Goal: Information Seeking & Learning: Learn about a topic

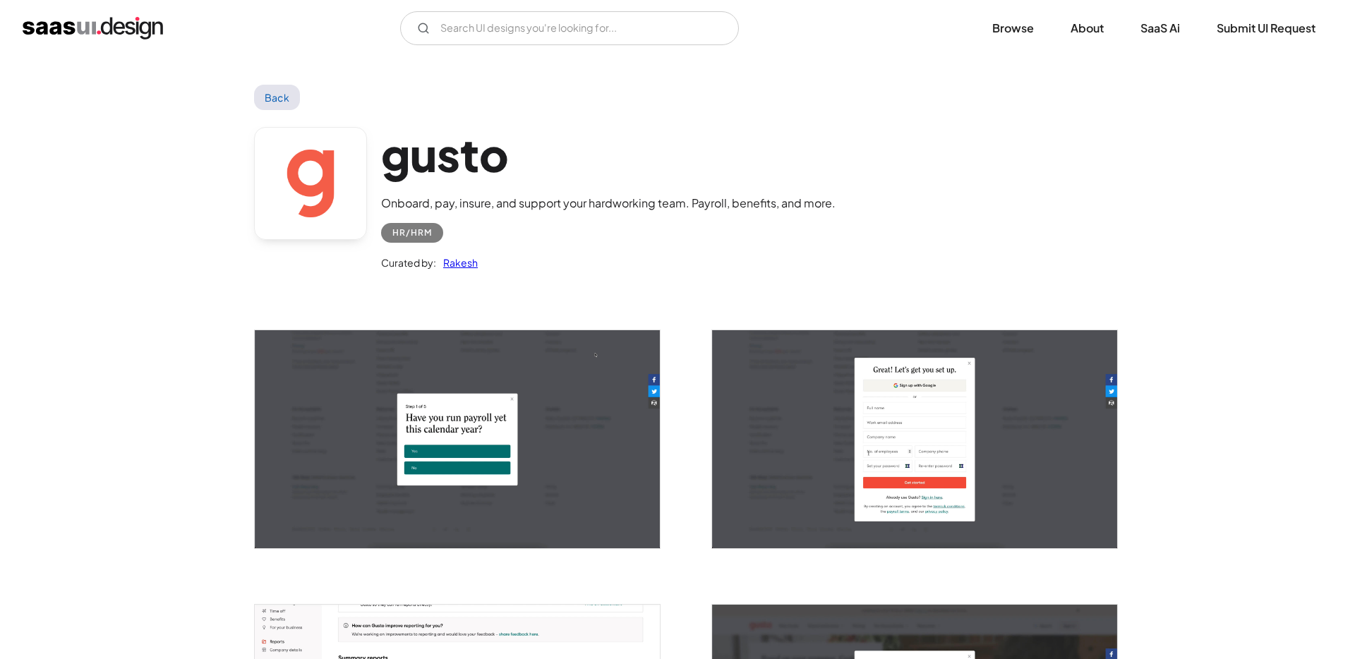
click at [59, 21] on img "home" at bounding box center [93, 28] width 140 height 23
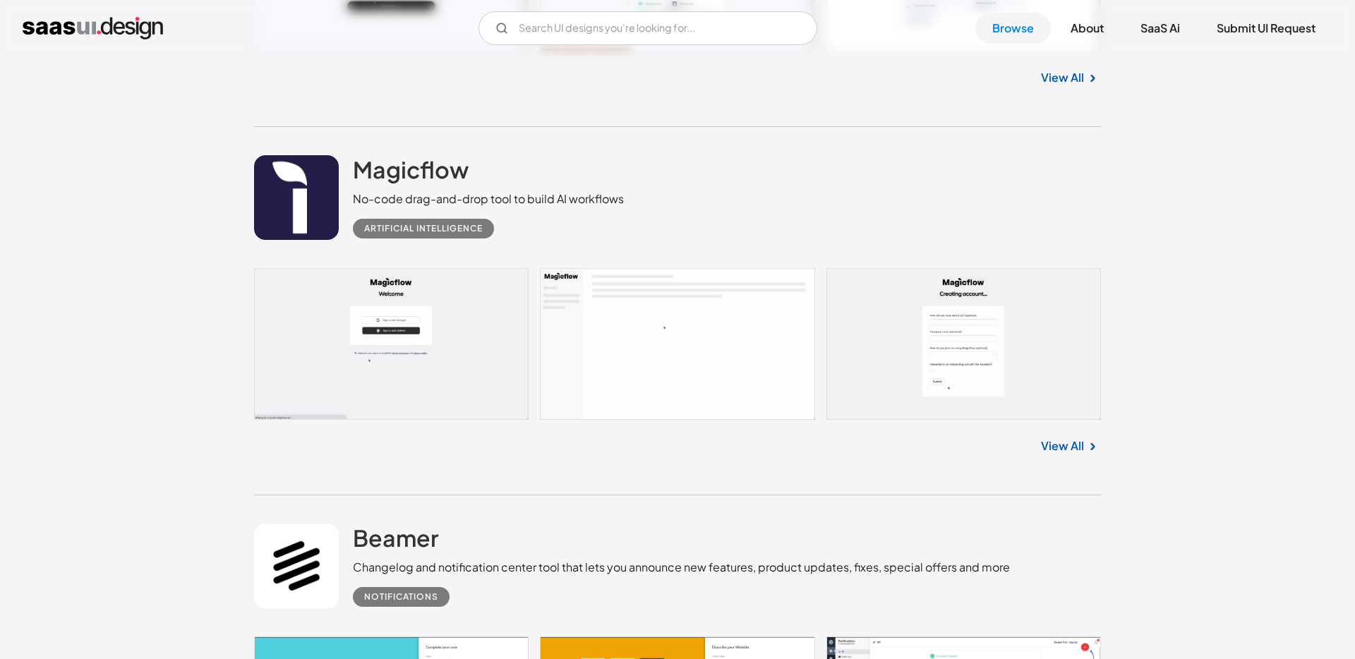
scroll to position [1497, 0]
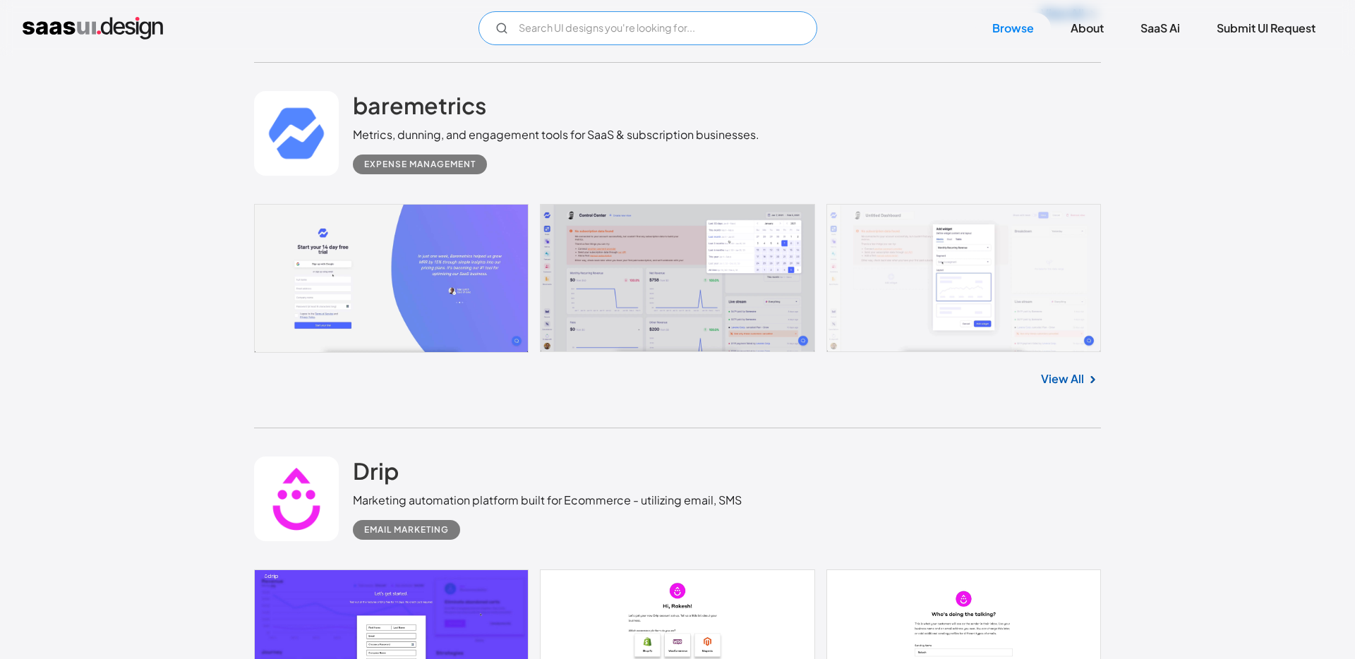
scroll to position [4531, 0]
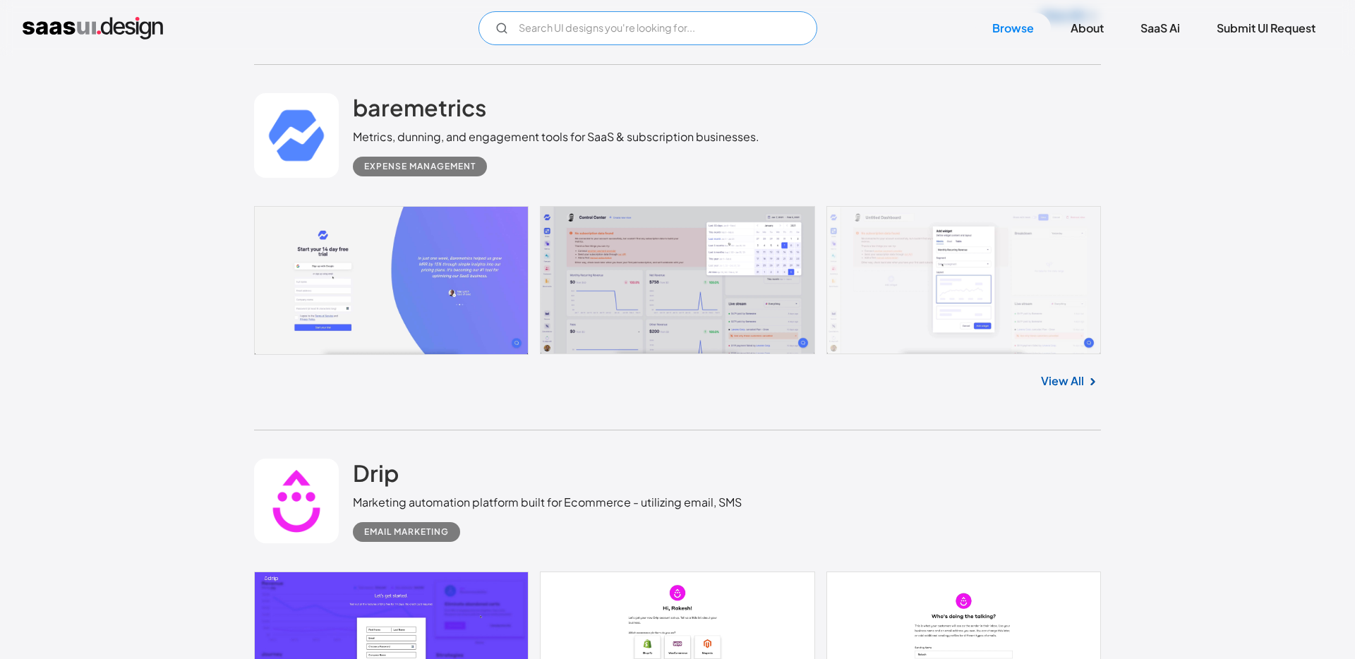
click at [584, 13] on input "Email Form" at bounding box center [647, 28] width 339 height 34
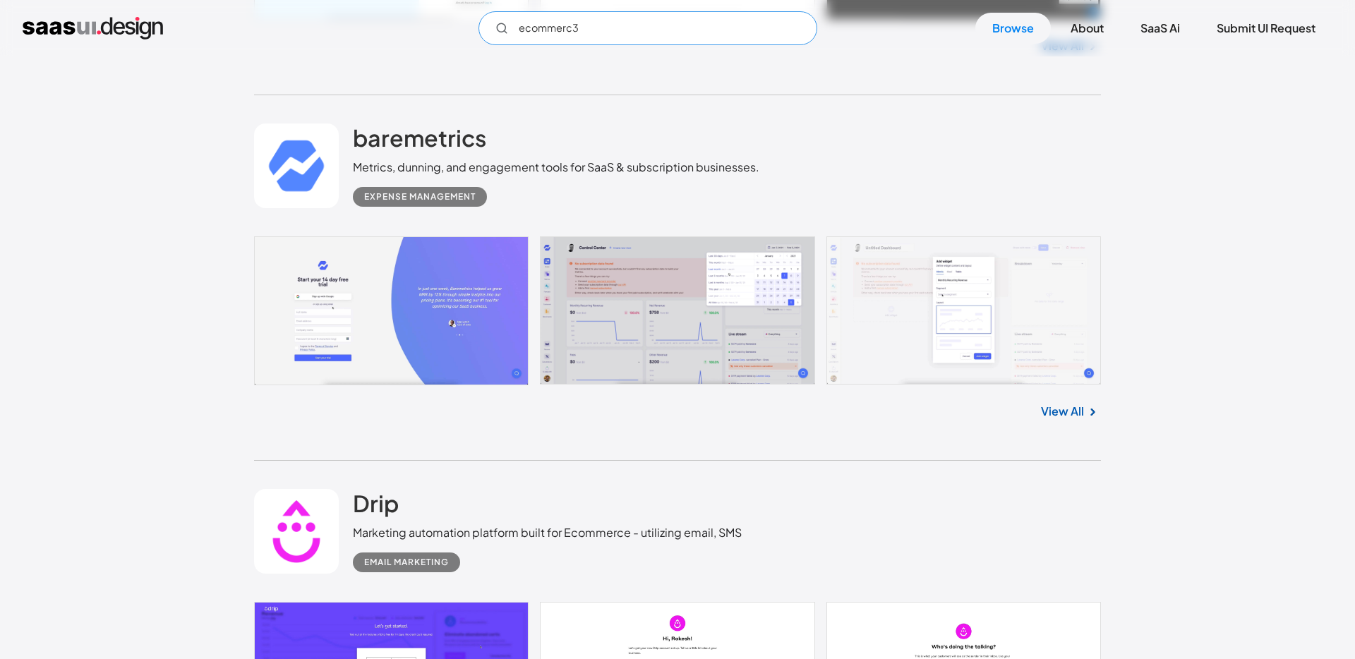
scroll to position [4500, 0]
type input "e"
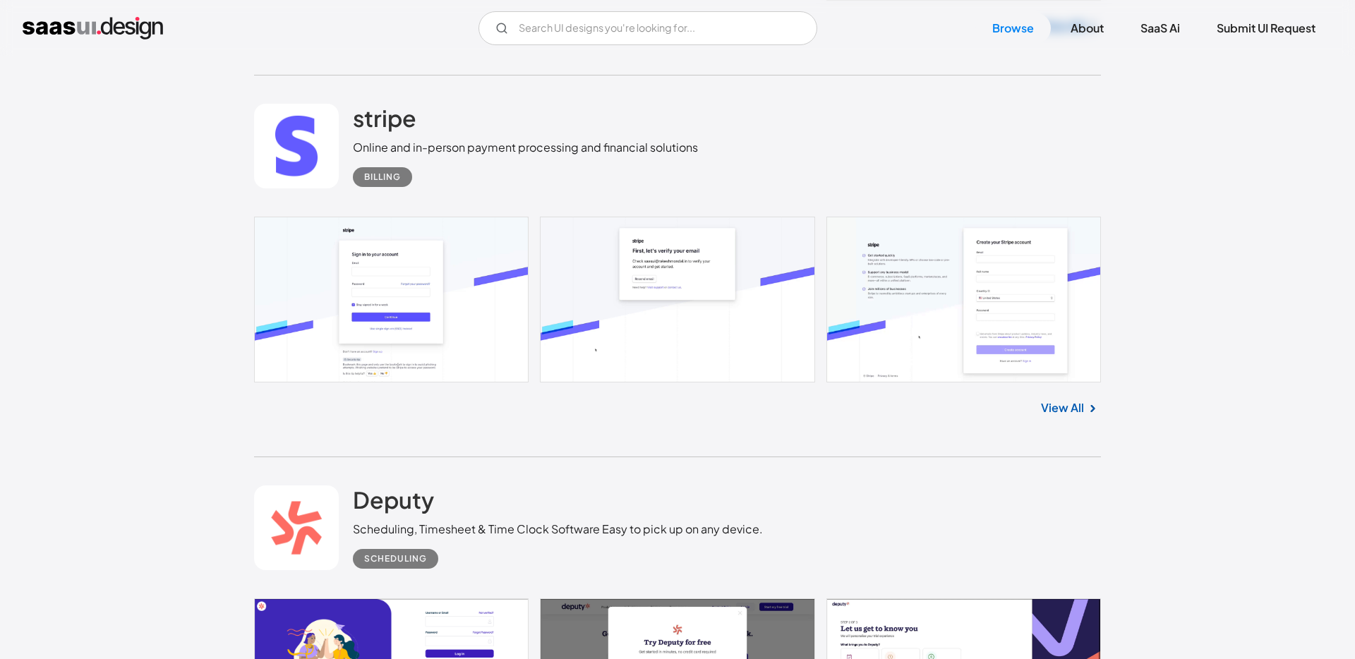
scroll to position [5587, 0]
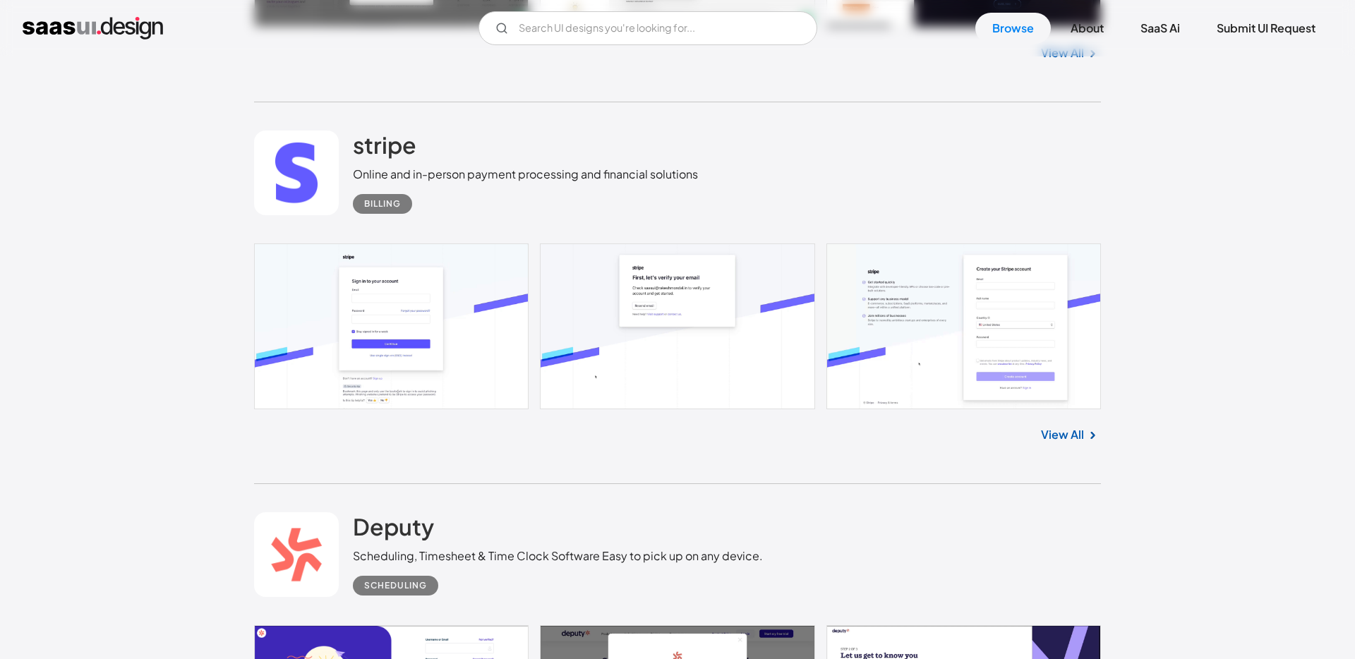
click at [1066, 437] on link "View All" at bounding box center [1062, 434] width 43 height 17
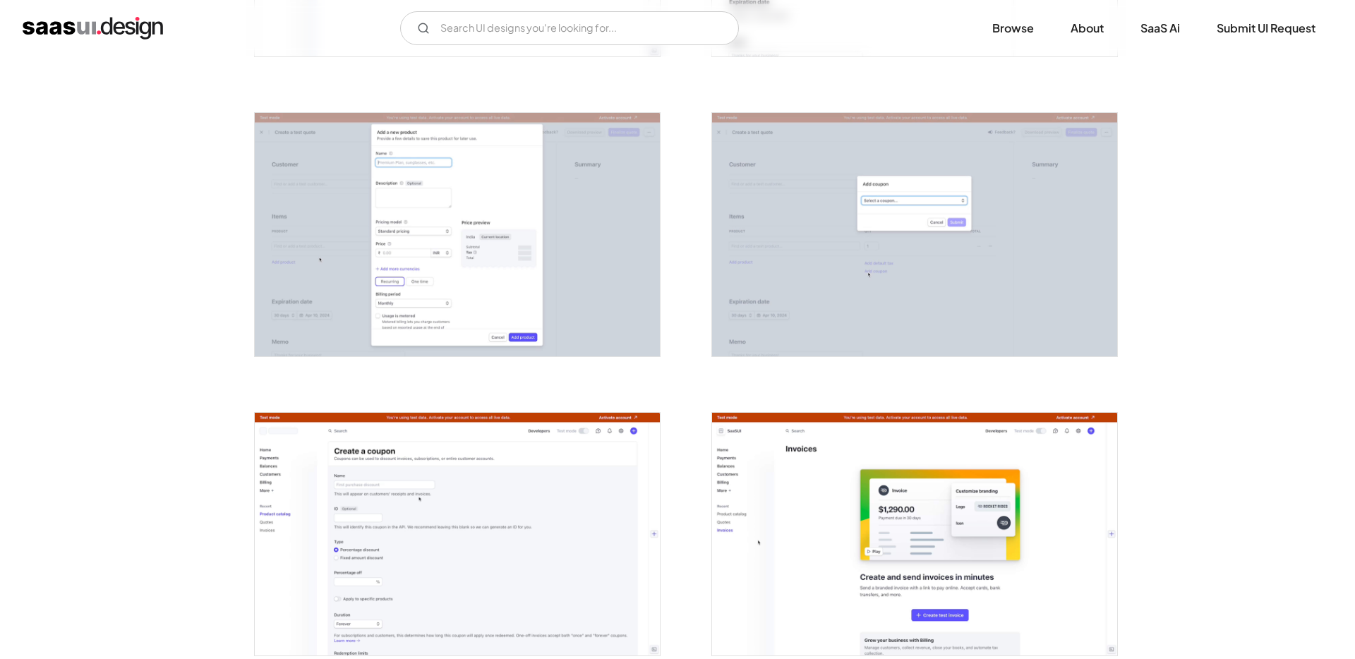
scroll to position [2350, 0]
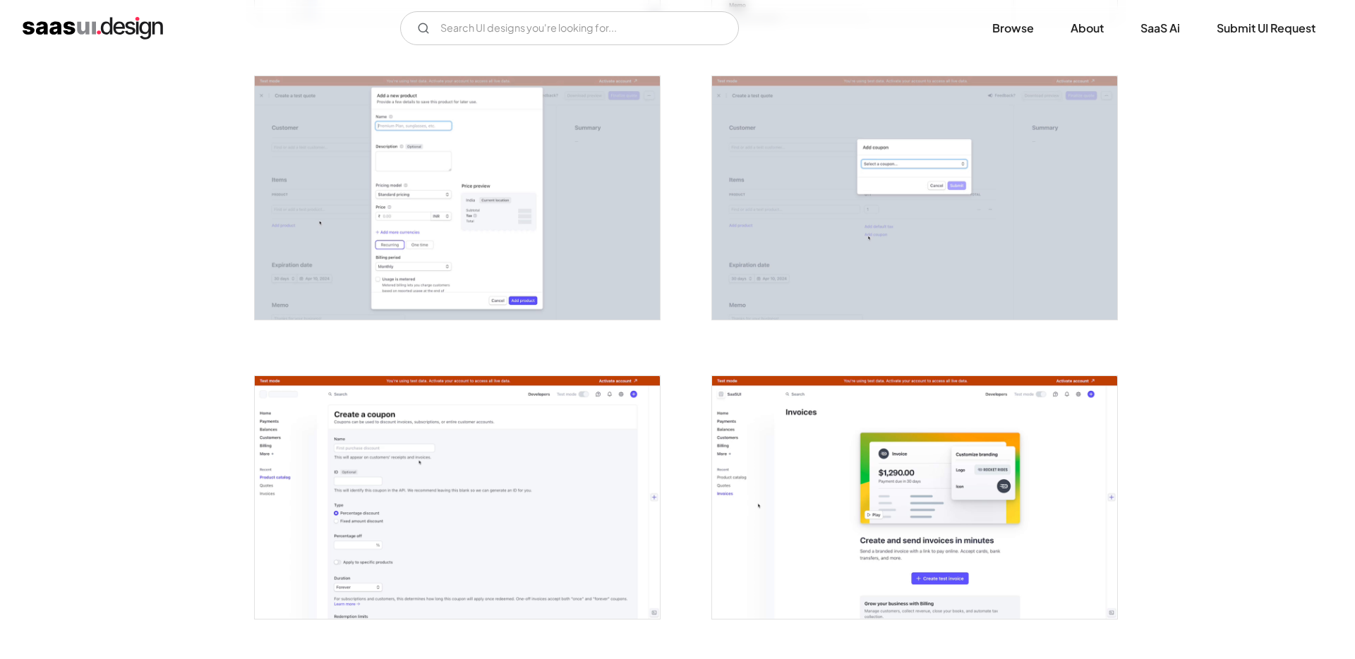
drag, startPoint x: 1173, startPoint y: 203, endPoint x: 1163, endPoint y: 205, distance: 10.0
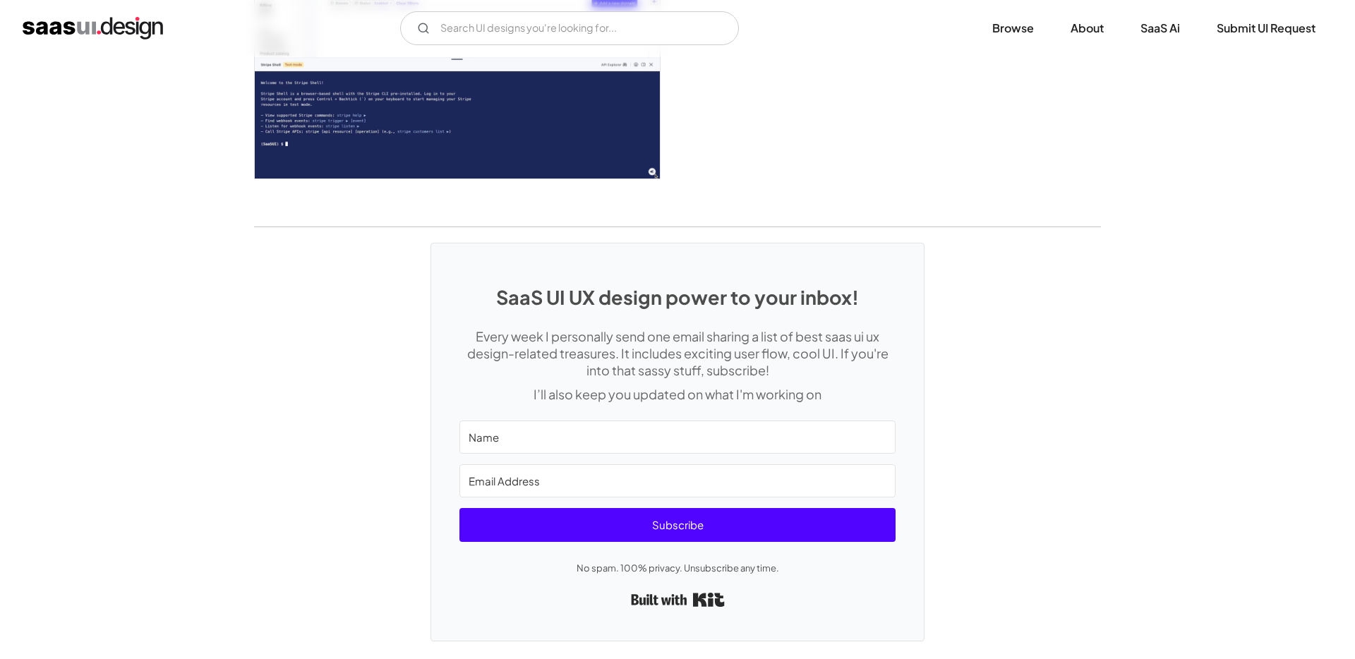
scroll to position [4019, 0]
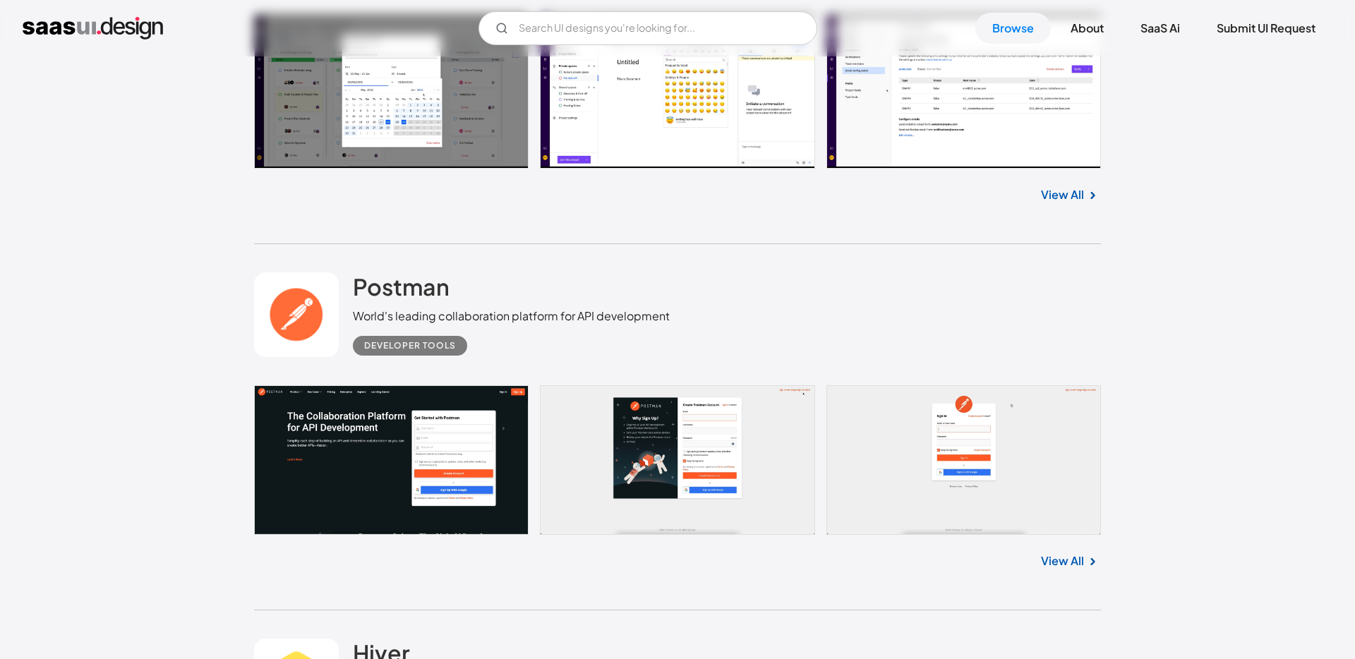
scroll to position [7714, 0]
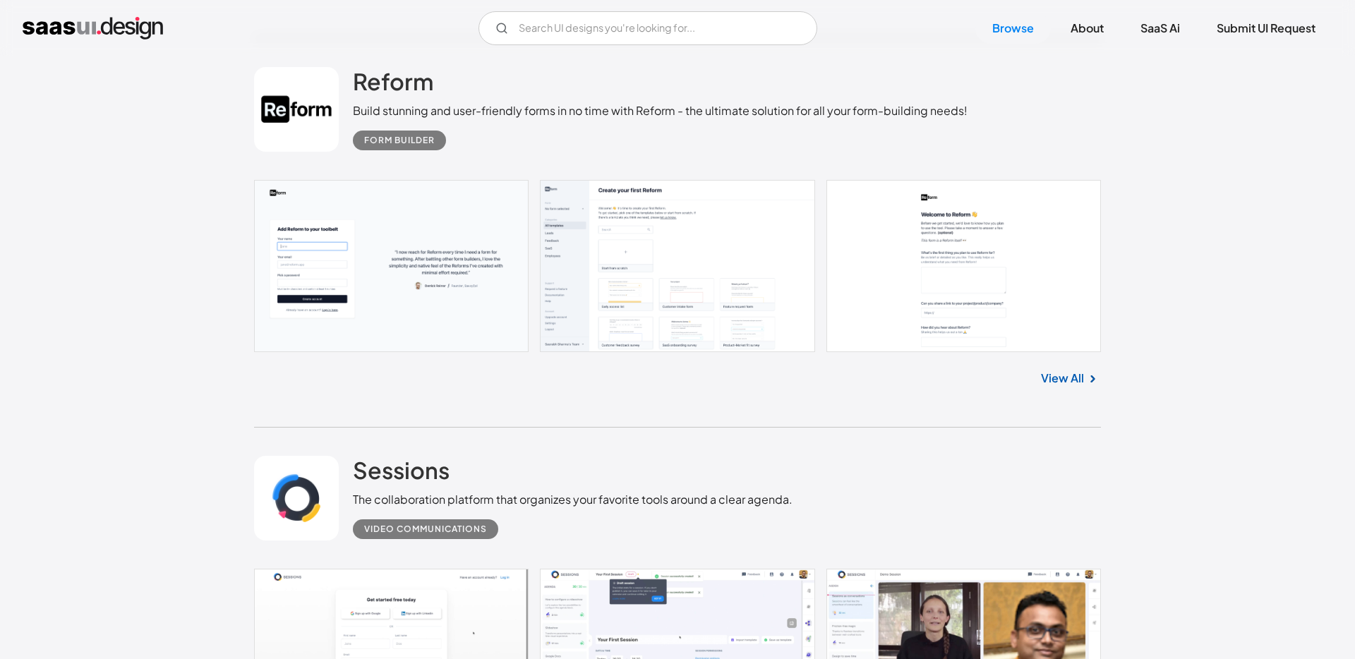
scroll to position [19120, 0]
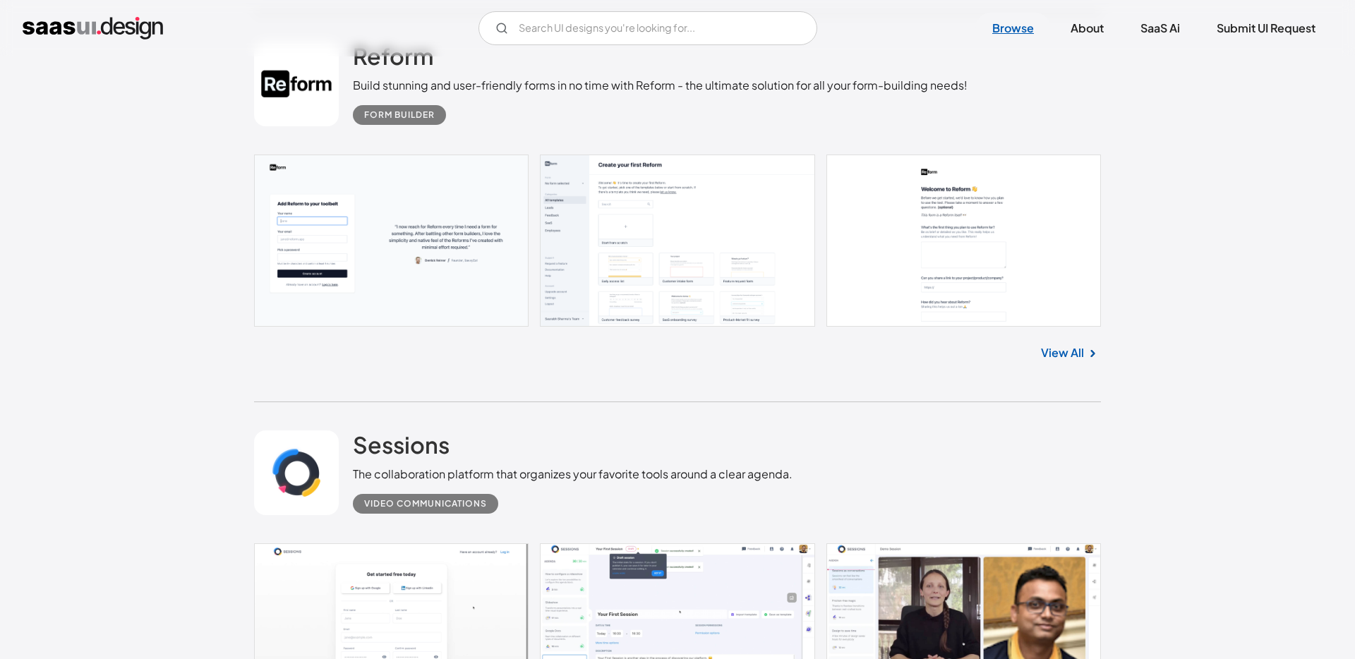
drag, startPoint x: 1050, startPoint y: 350, endPoint x: 1038, endPoint y: 13, distance: 336.8
click at [0, 0] on body "V7 Labs Gen AI Application Design Best-in-class data labeling tool. GenAI Close…" at bounding box center [677, 70] width 1355 height 38380
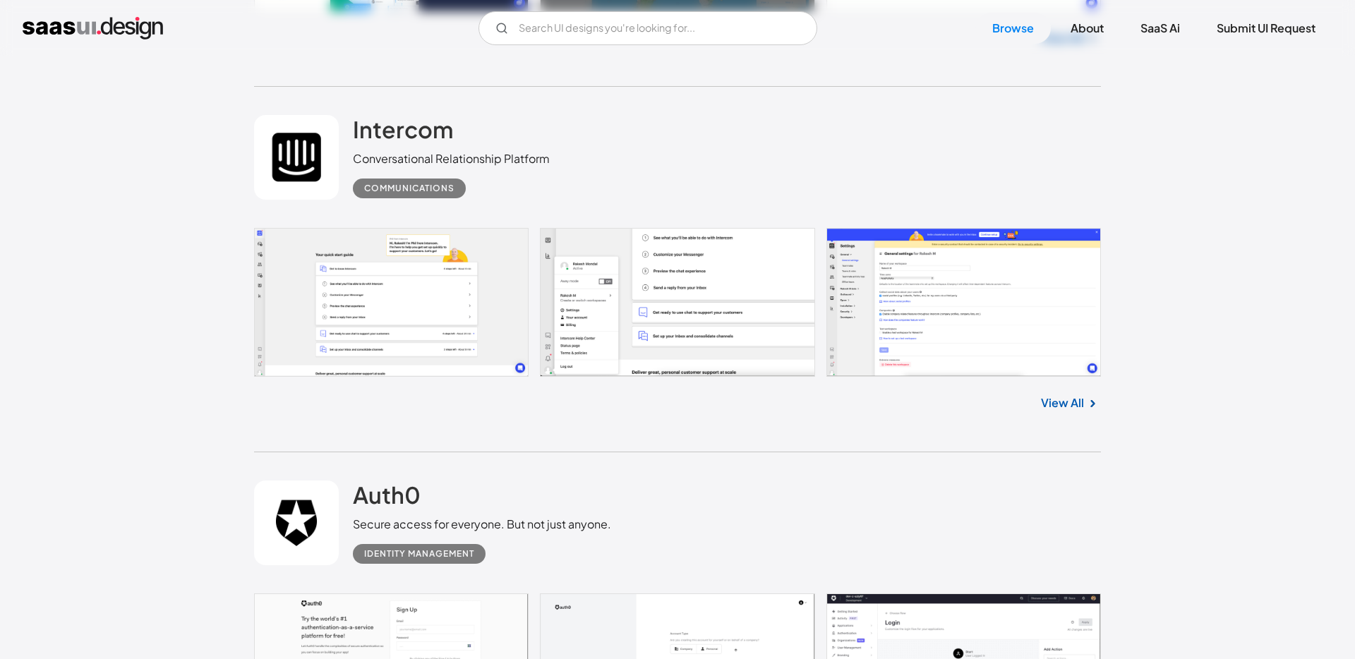
scroll to position [10476, 0]
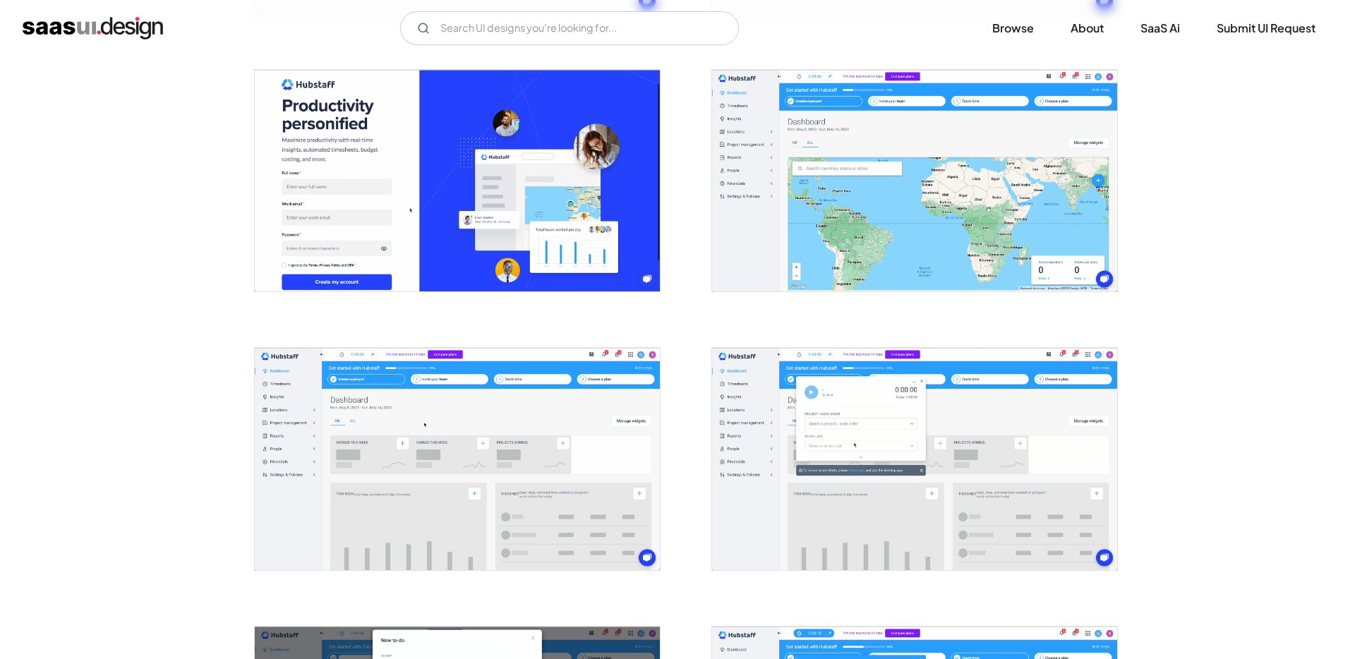
scroll to position [886, 0]
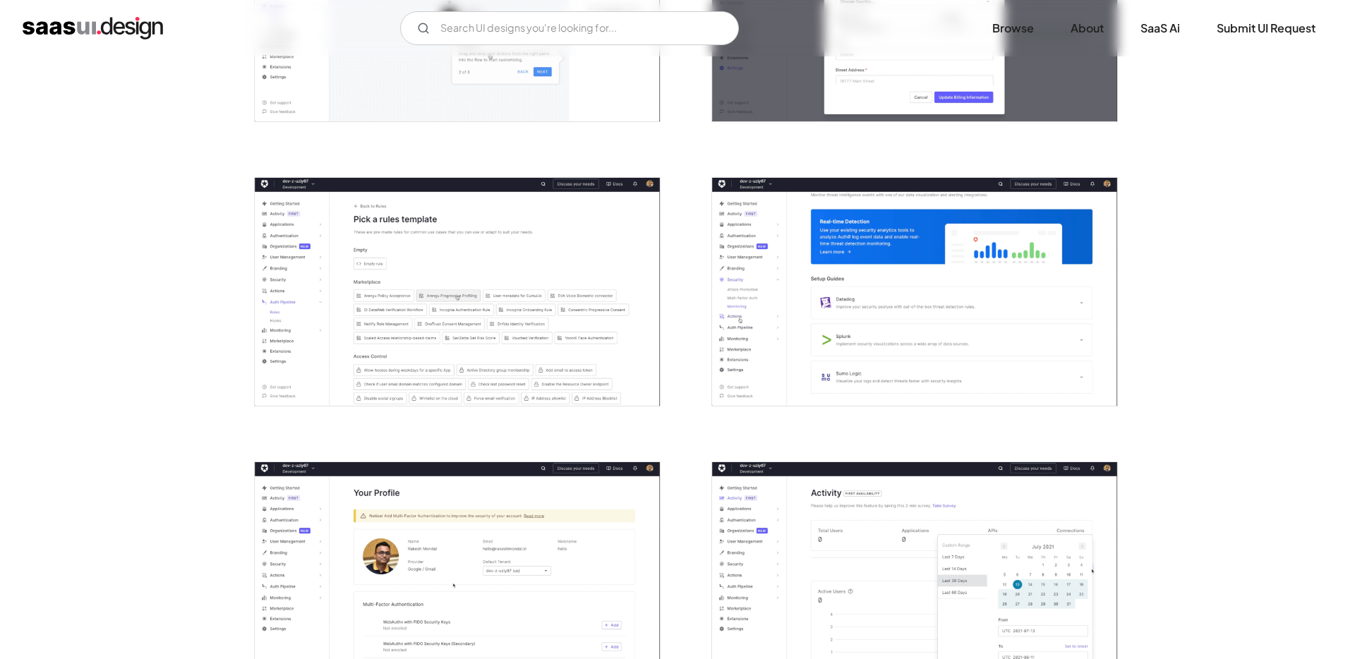
scroll to position [742, 0]
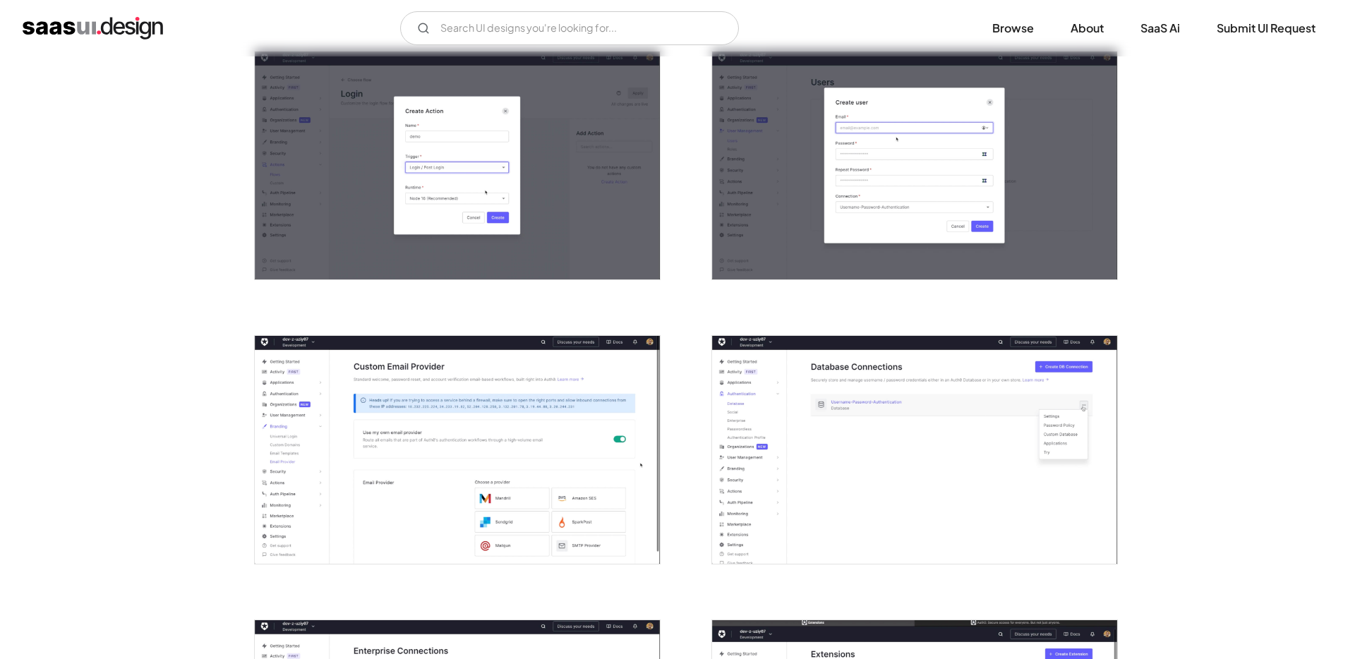
scroll to position [1701, 0]
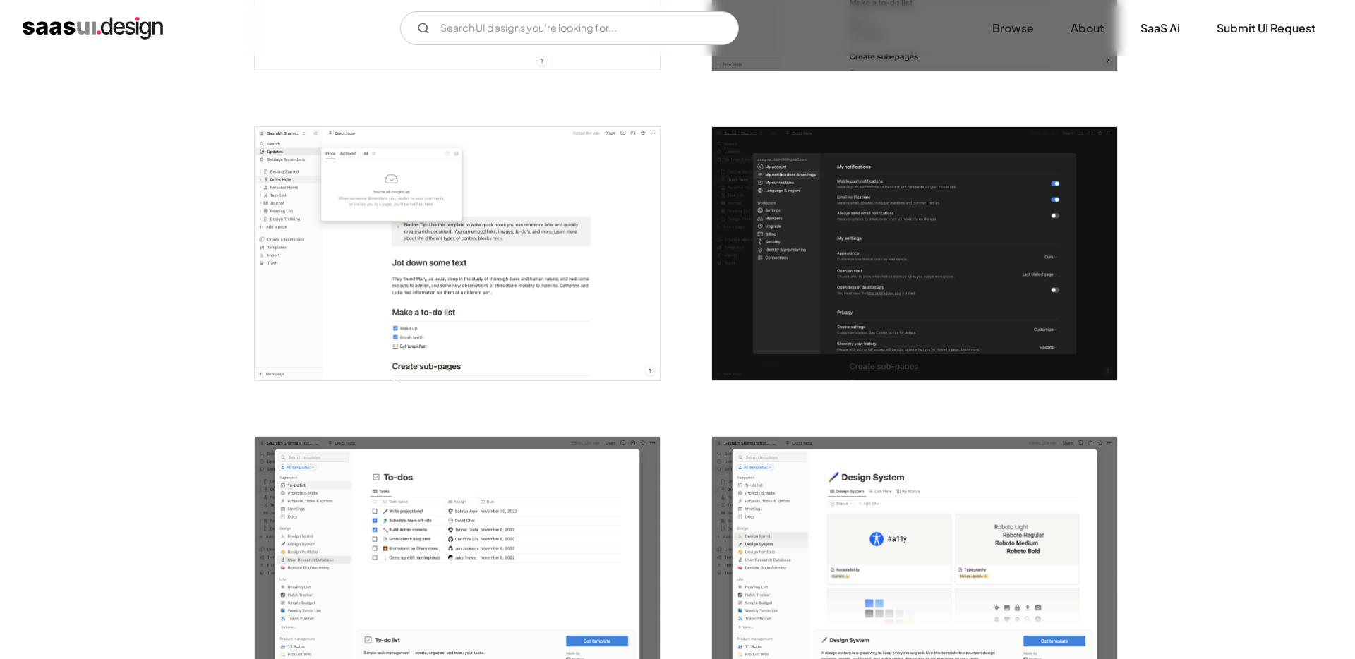
scroll to position [2723, 0]
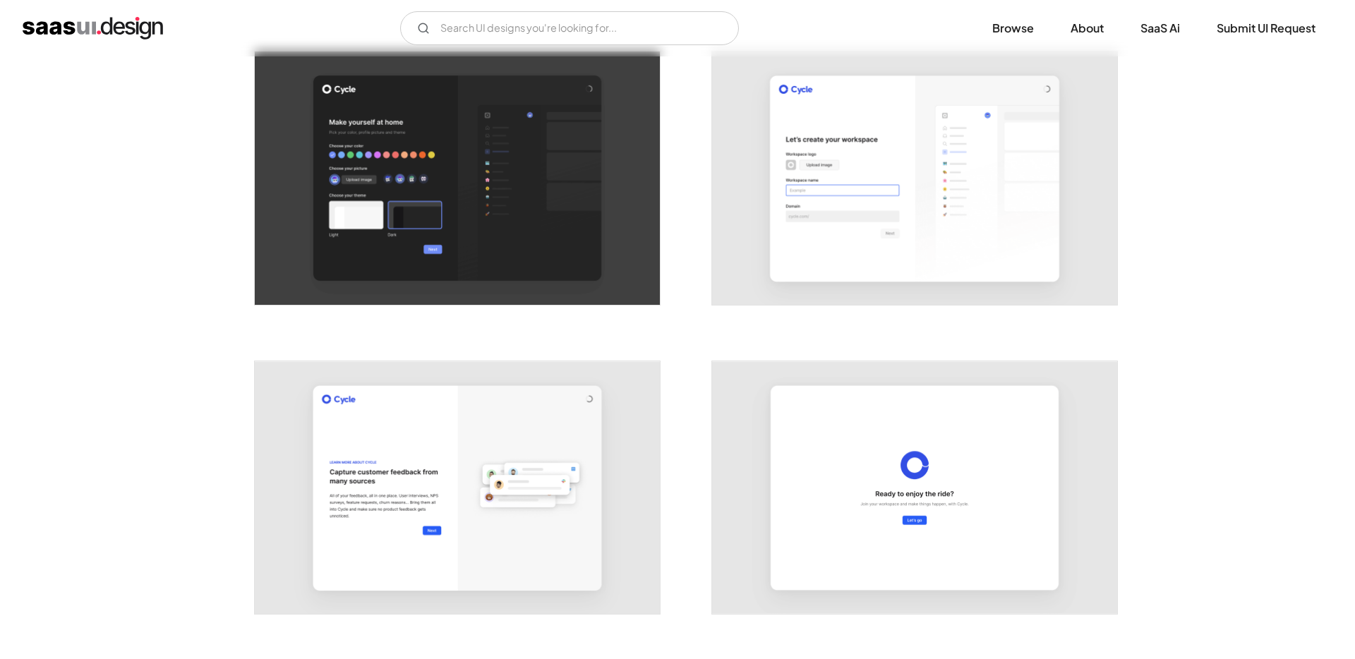
scroll to position [821, 0]
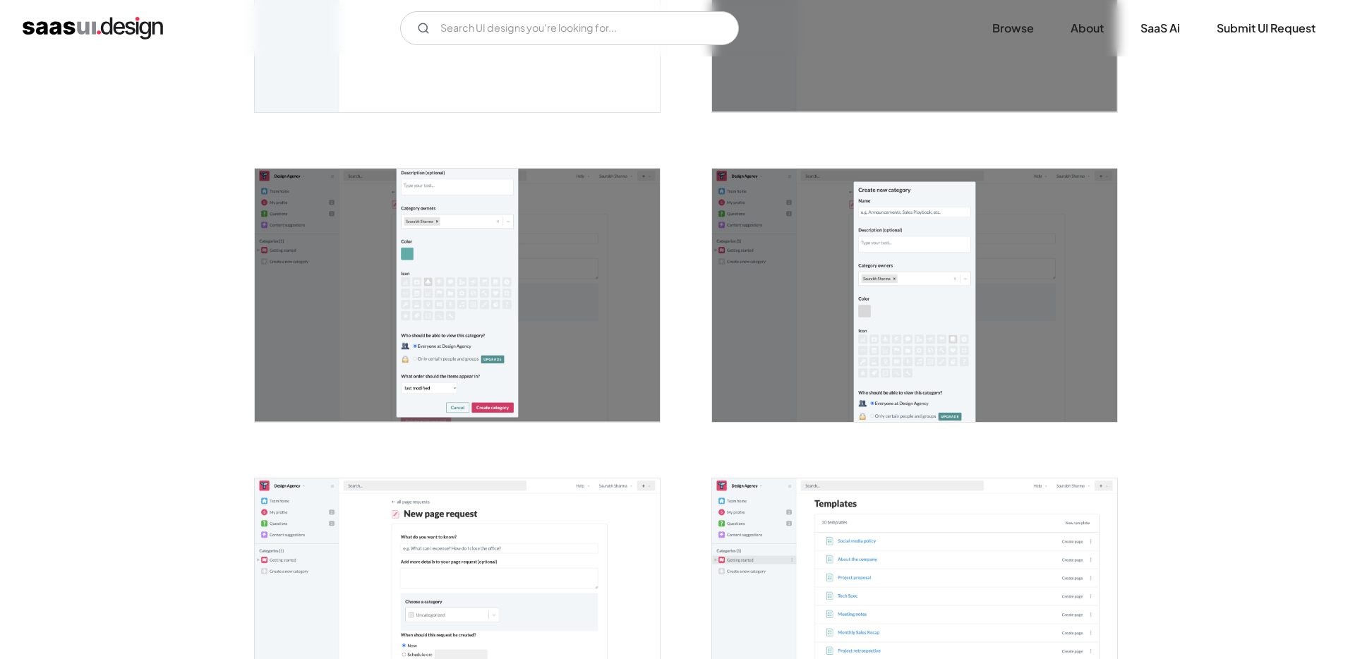
scroll to position [3281, 0]
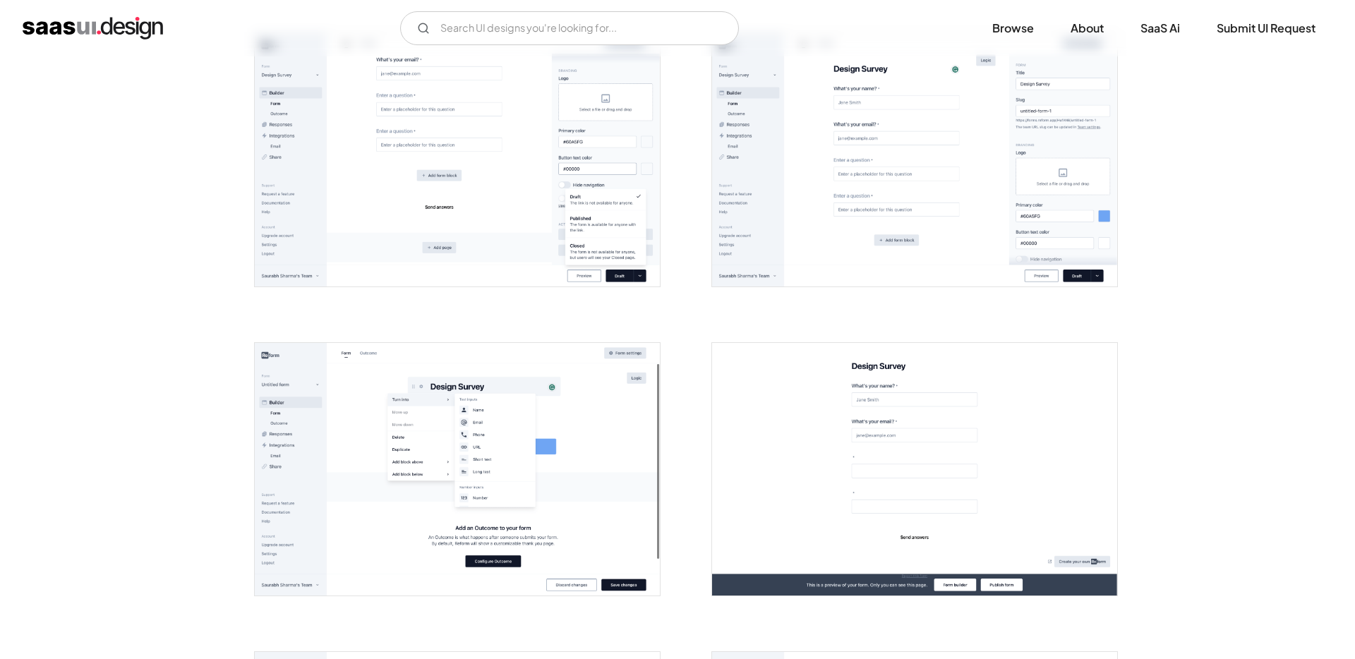
scroll to position [1227, 0]
click at [1213, 156] on div "Back Reform Build stunning and user-friendly forms in no time with Reform - the…" at bounding box center [677, 510] width 1355 height 3360
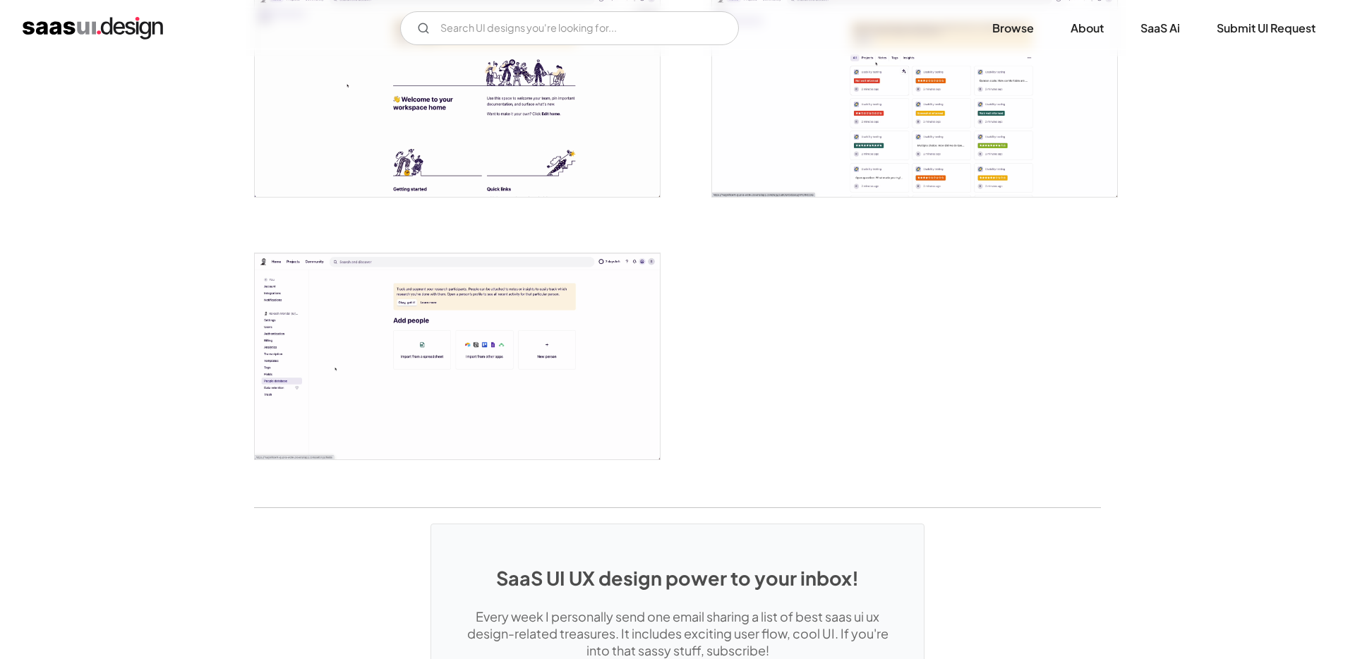
scroll to position [3537, 0]
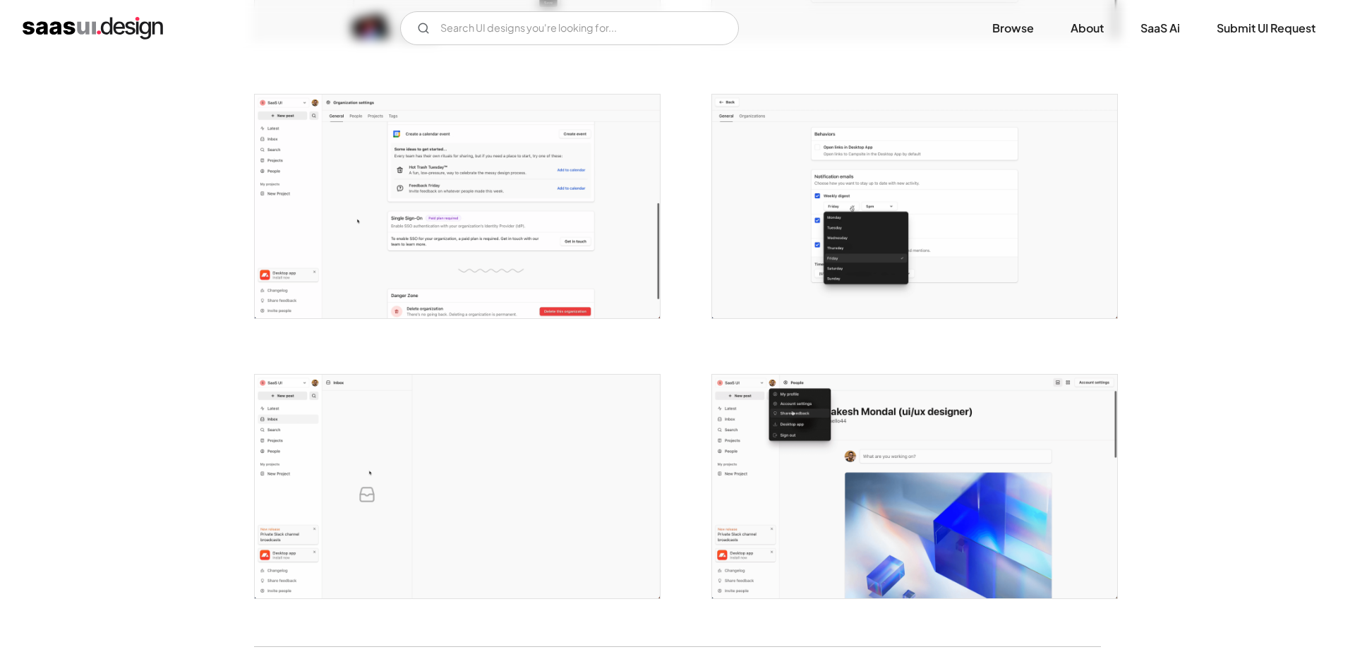
scroll to position [2679, 0]
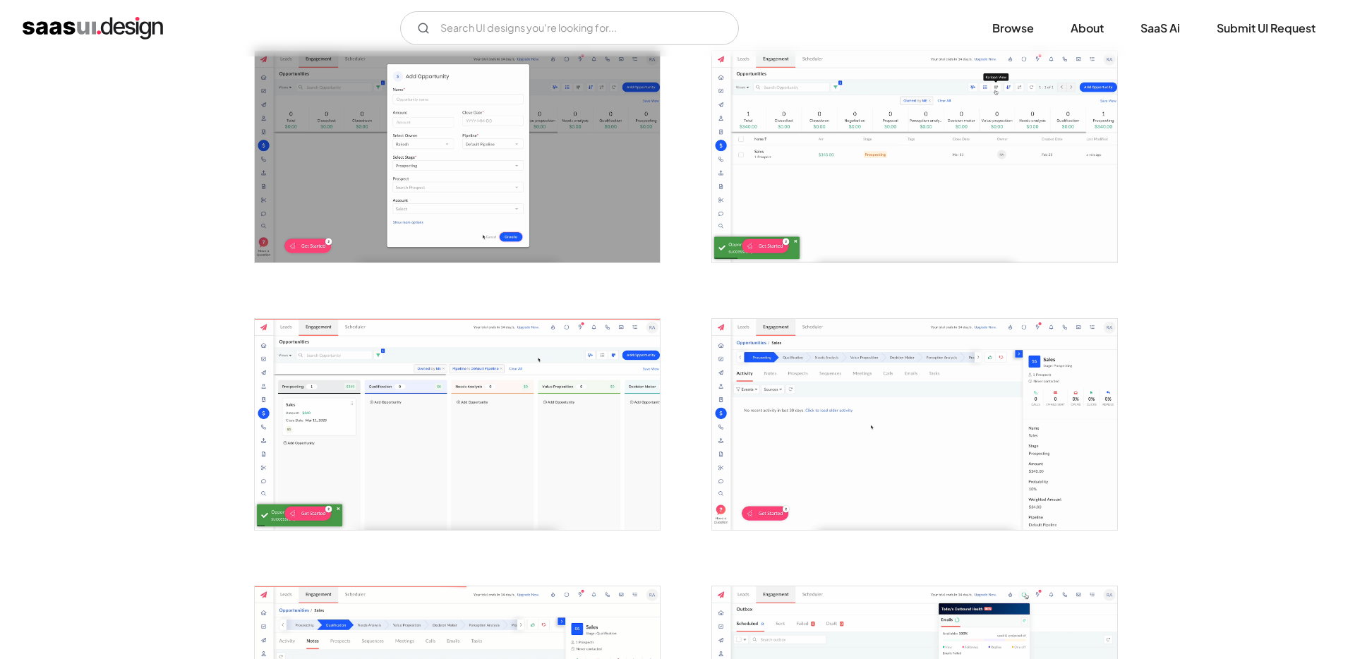
scroll to position [2441, 0]
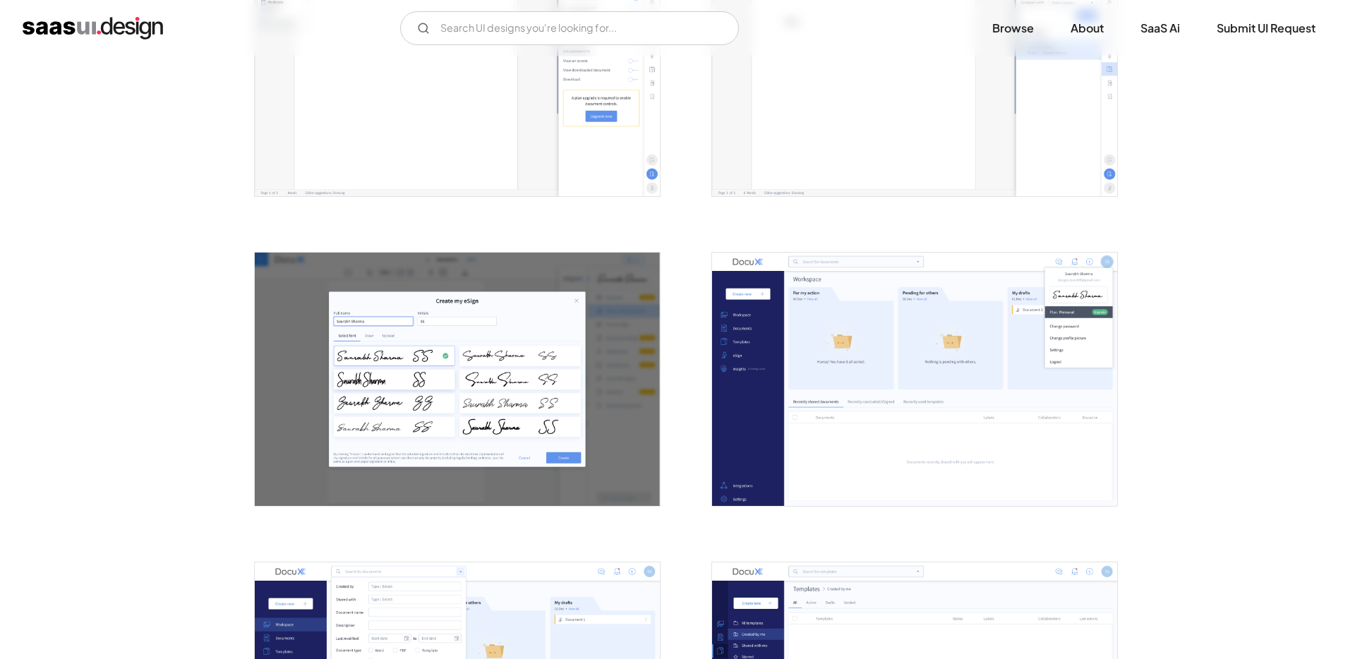
scroll to position [1465, 0]
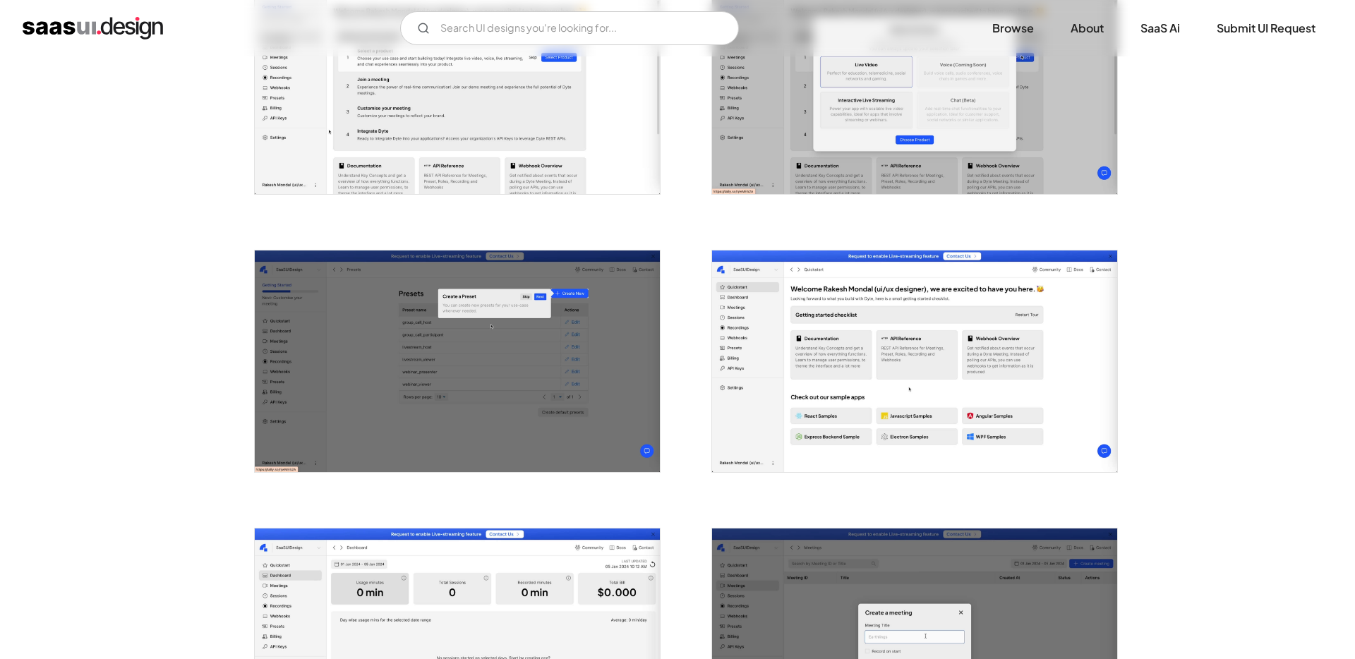
scroll to position [667, 0]
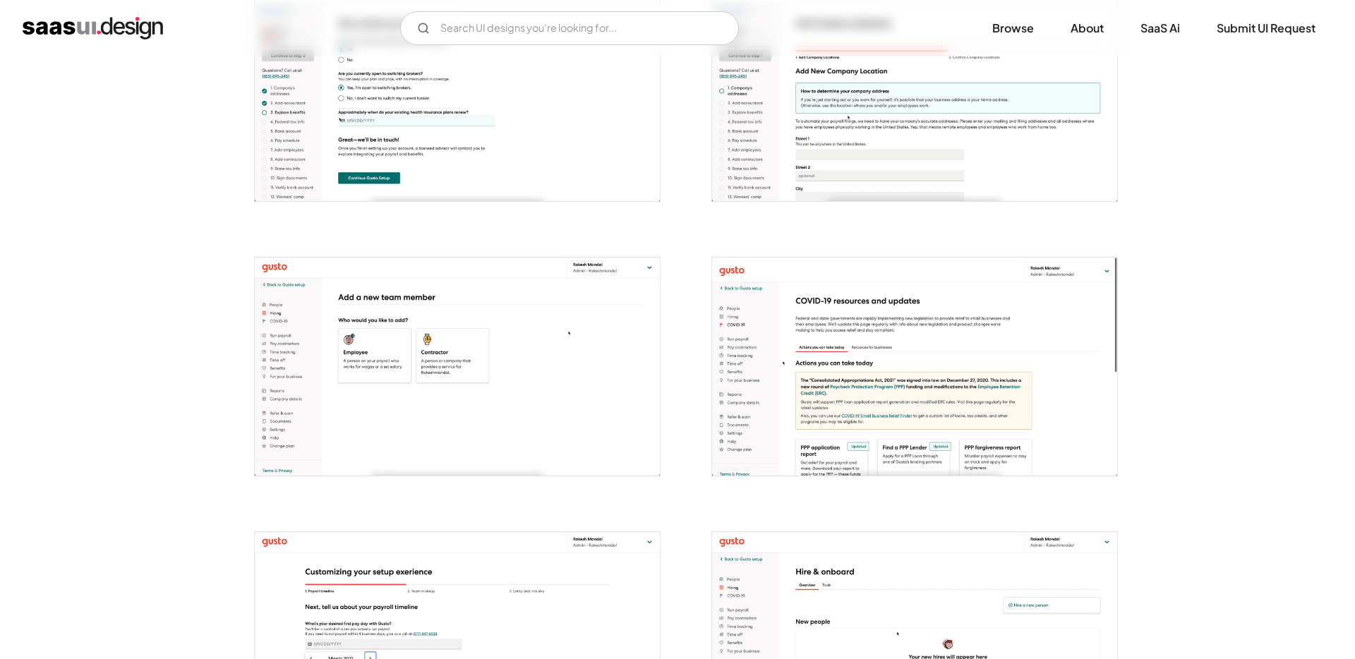
scroll to position [2020, 0]
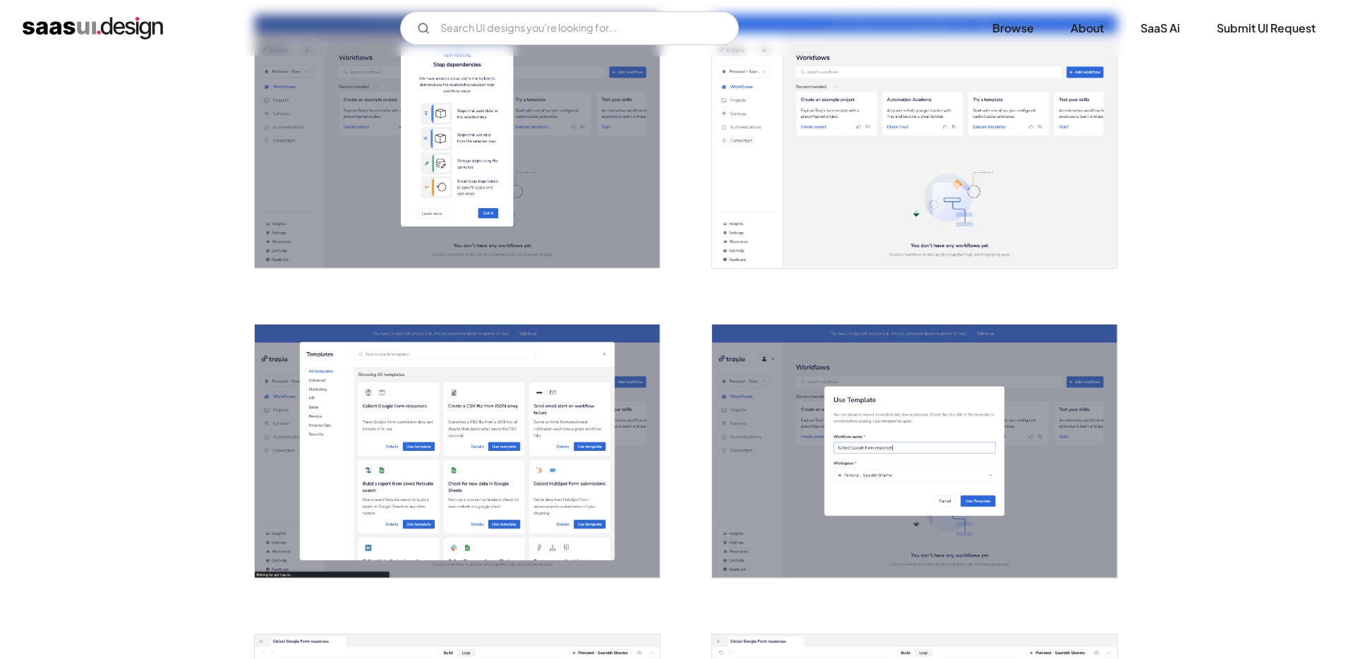
scroll to position [937, 0]
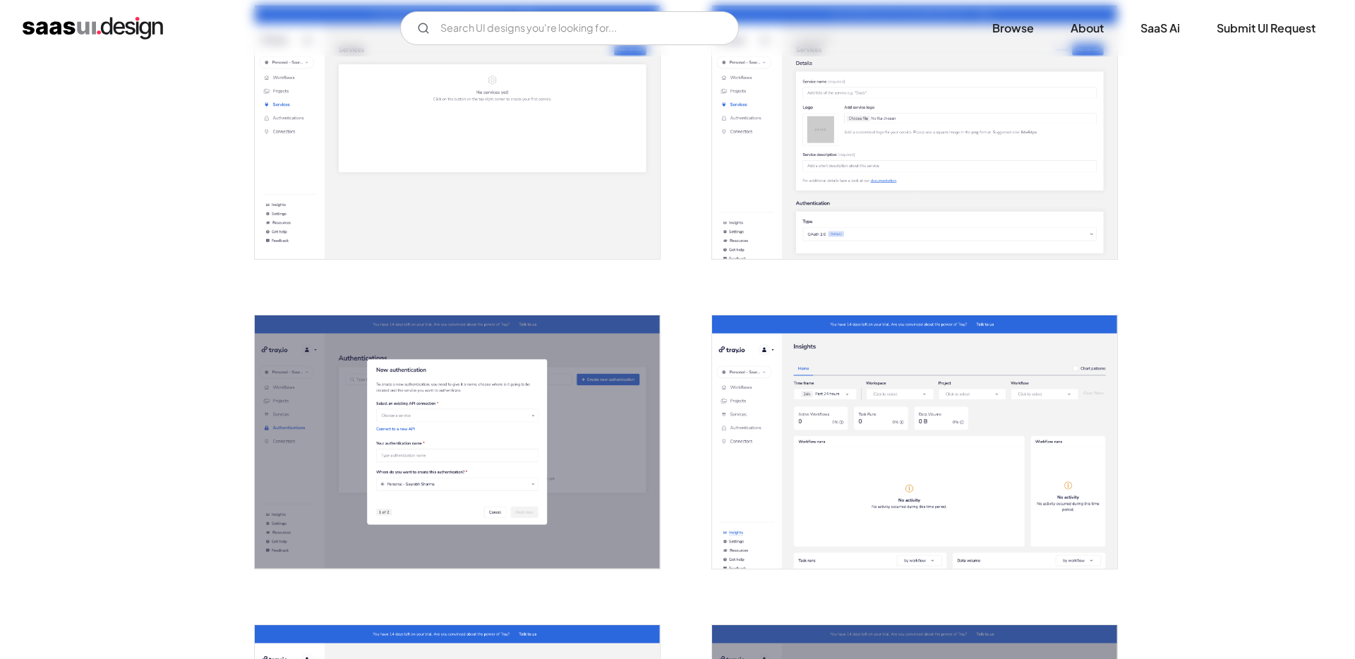
scroll to position [2406, 0]
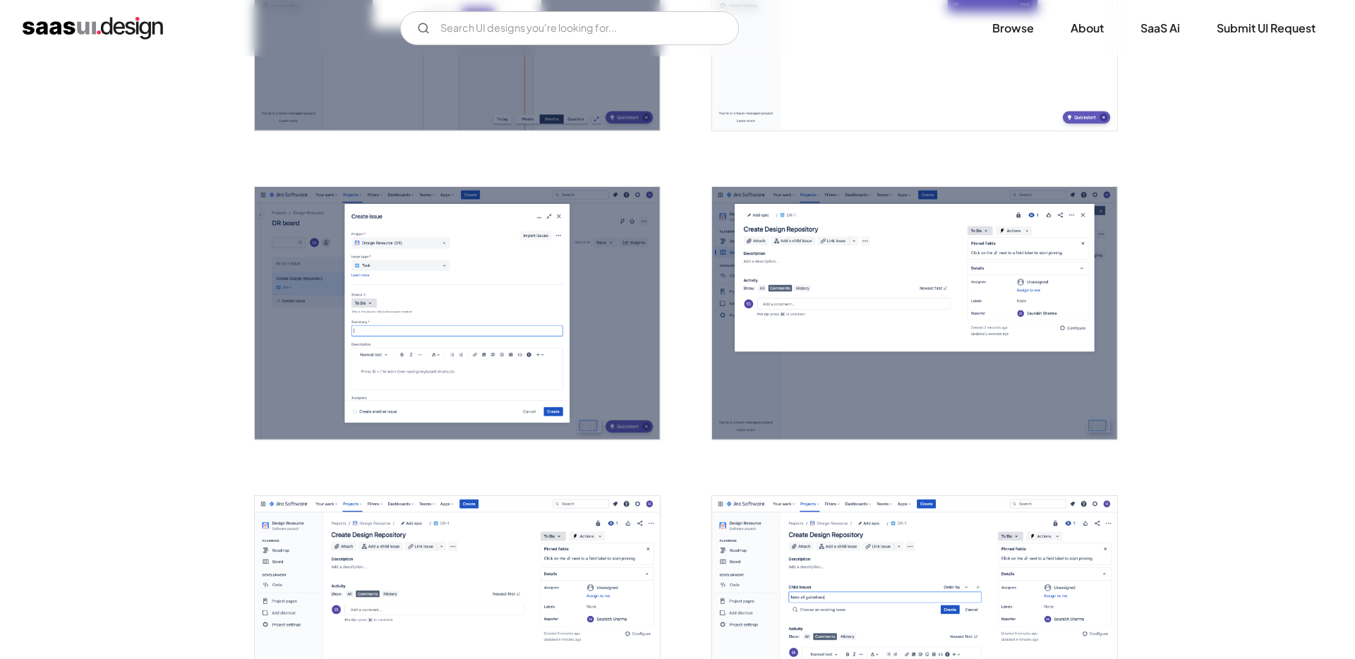
scroll to position [2068, 0]
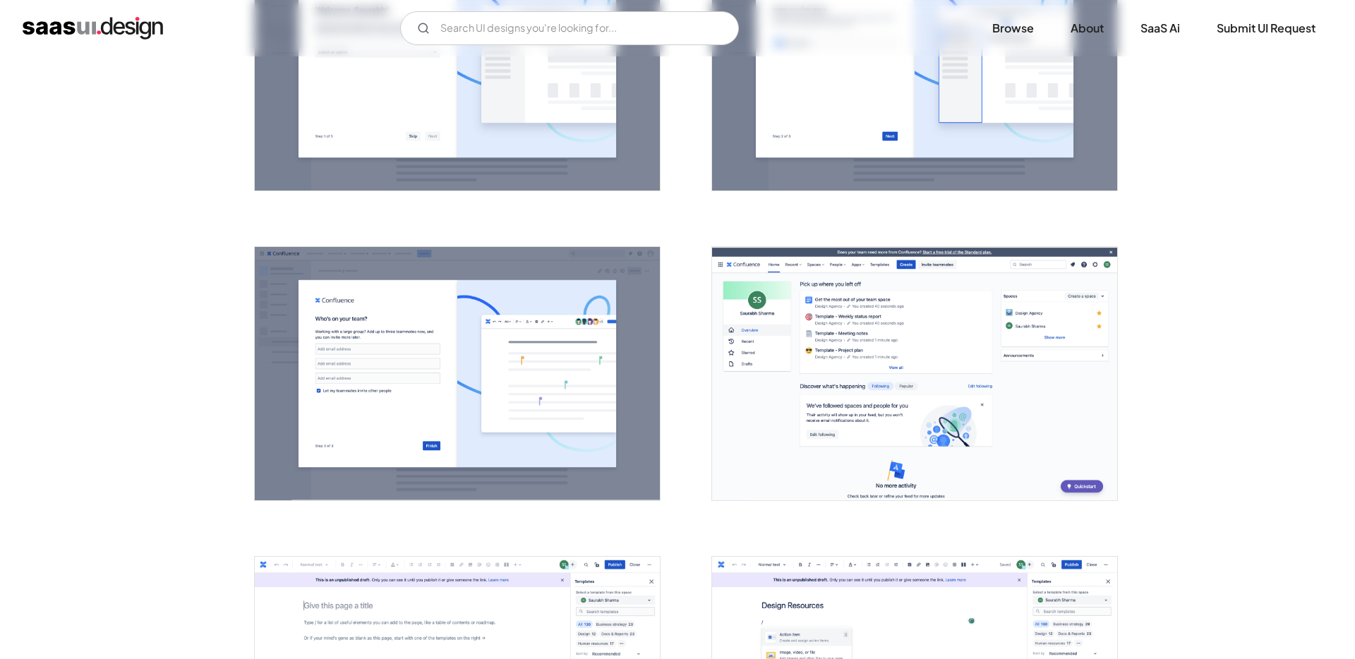
scroll to position [1374, 0]
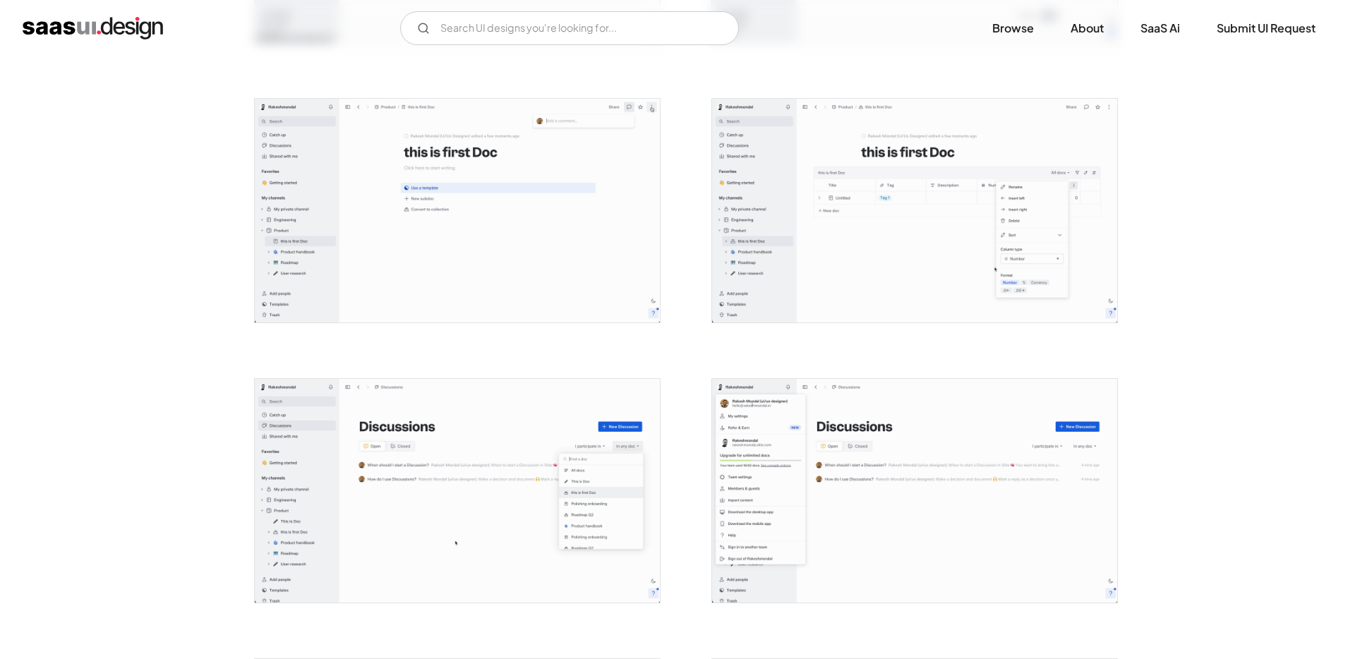
scroll to position [1913, 0]
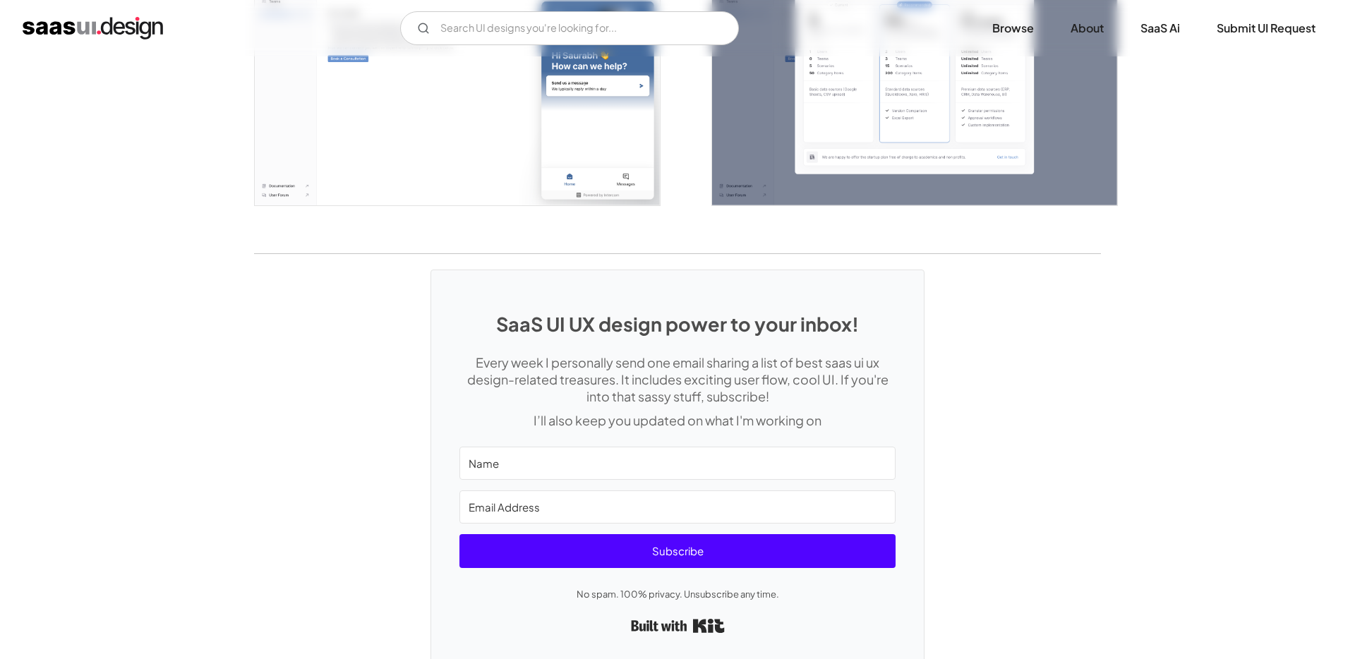
scroll to position [3240, 0]
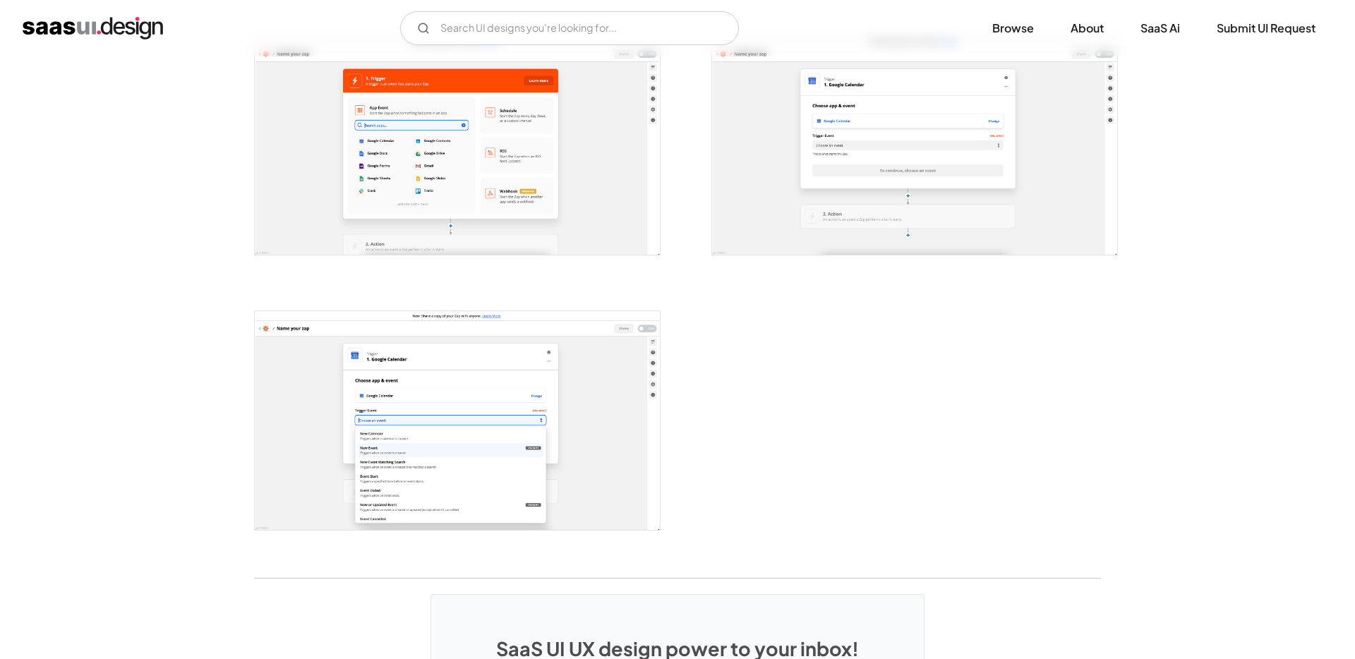
scroll to position [2494, 0]
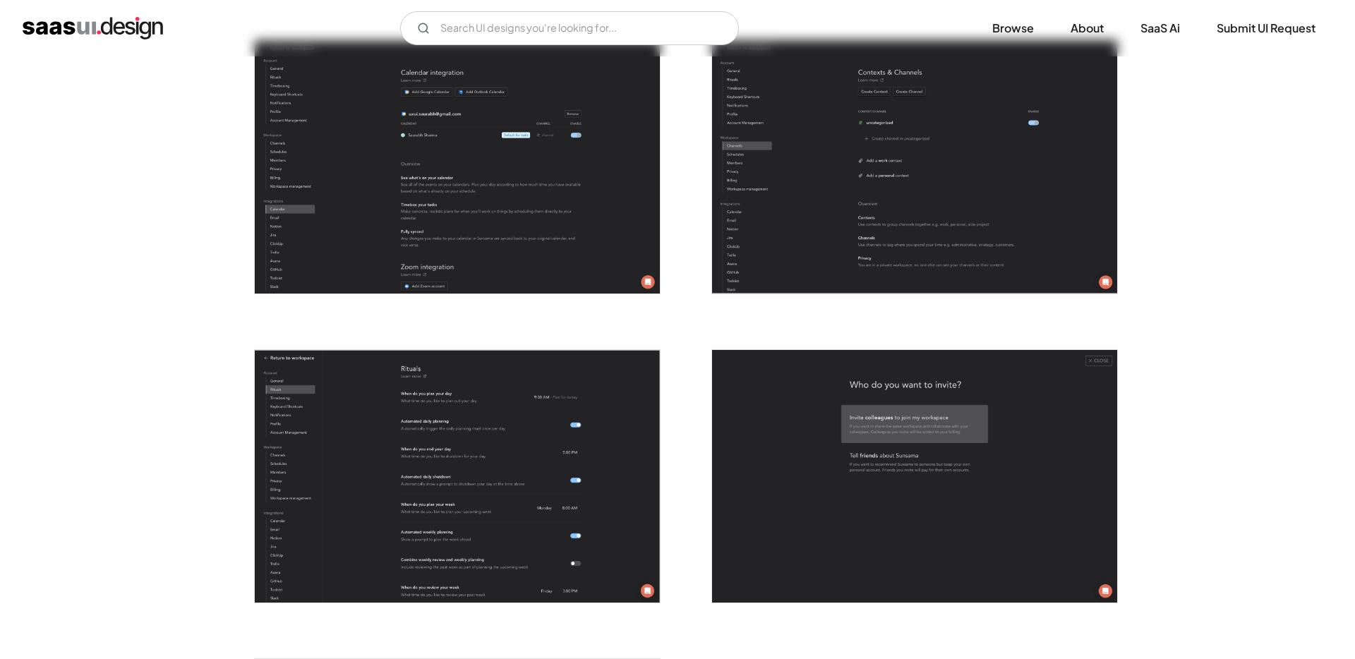
scroll to position [3390, 0]
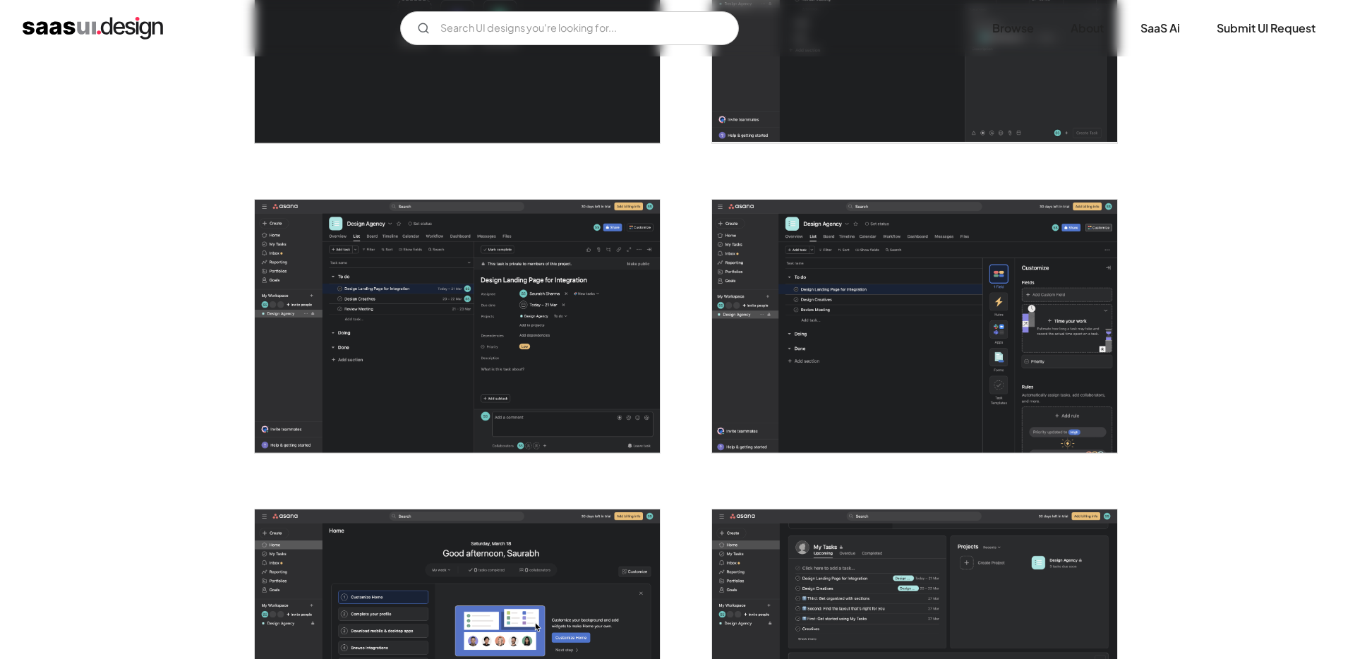
scroll to position [2691, 0]
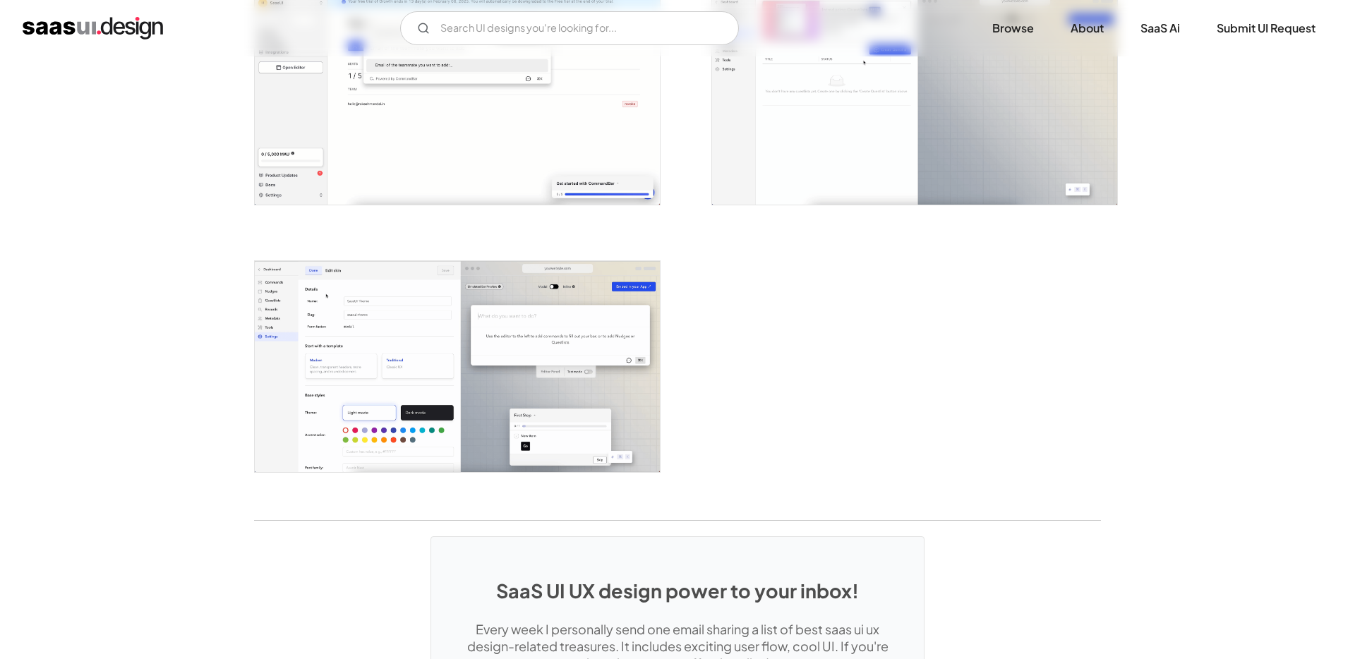
scroll to position [3017, 0]
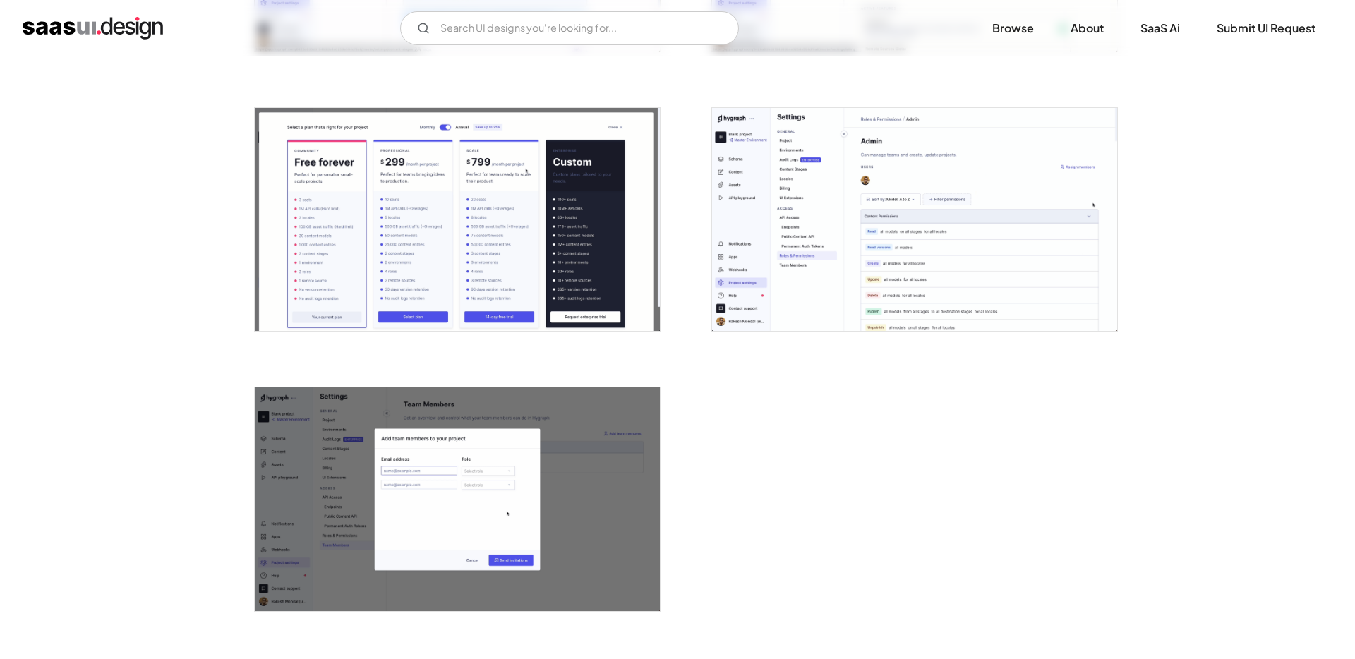
scroll to position [3348, 0]
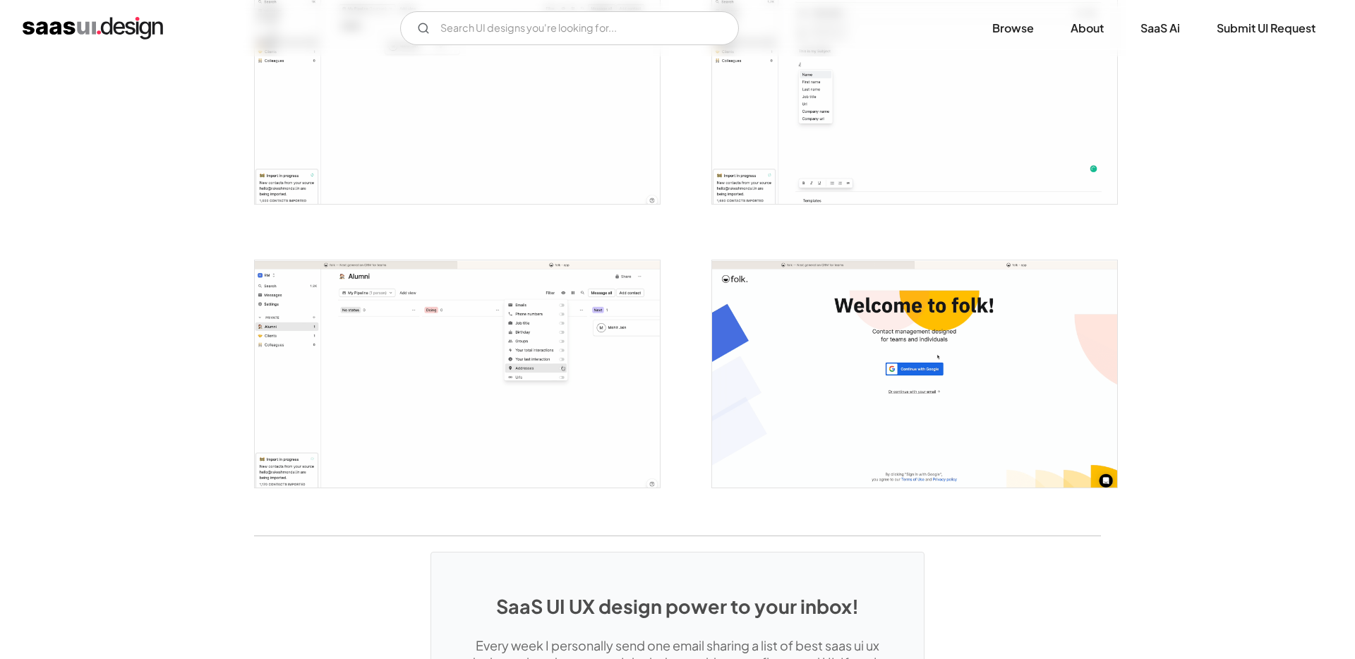
scroll to position [2203, 0]
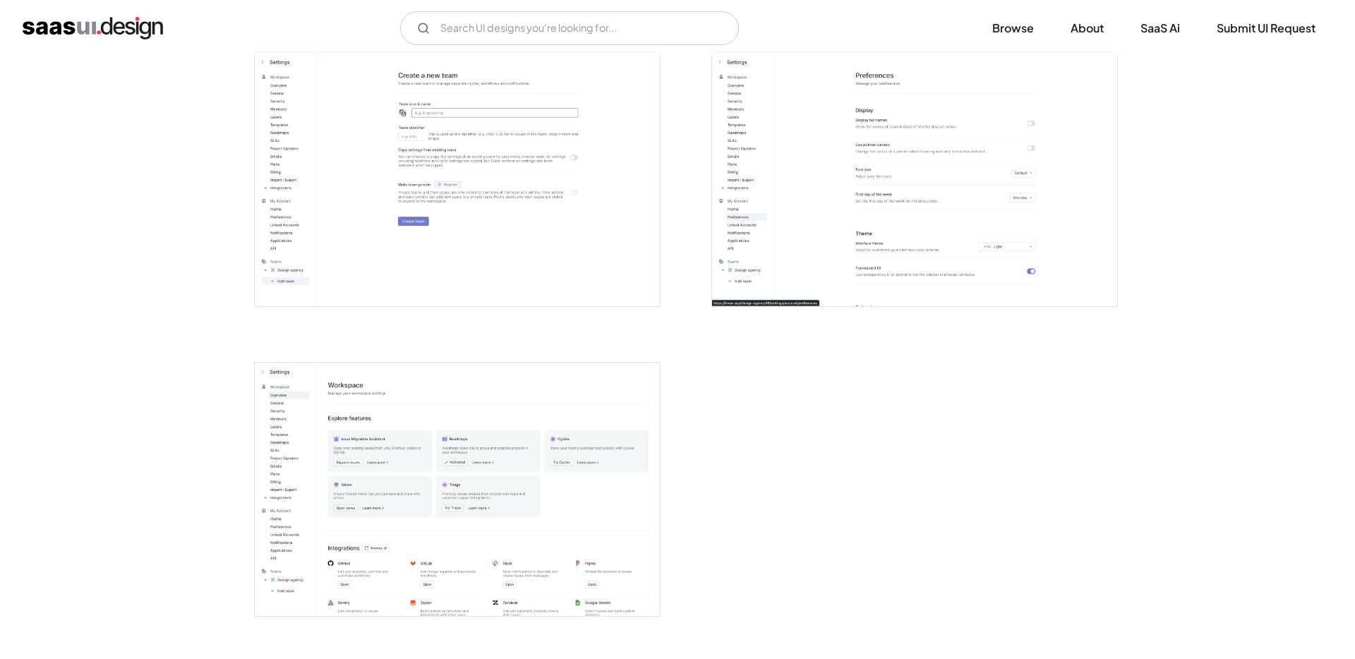
scroll to position [3550, 0]
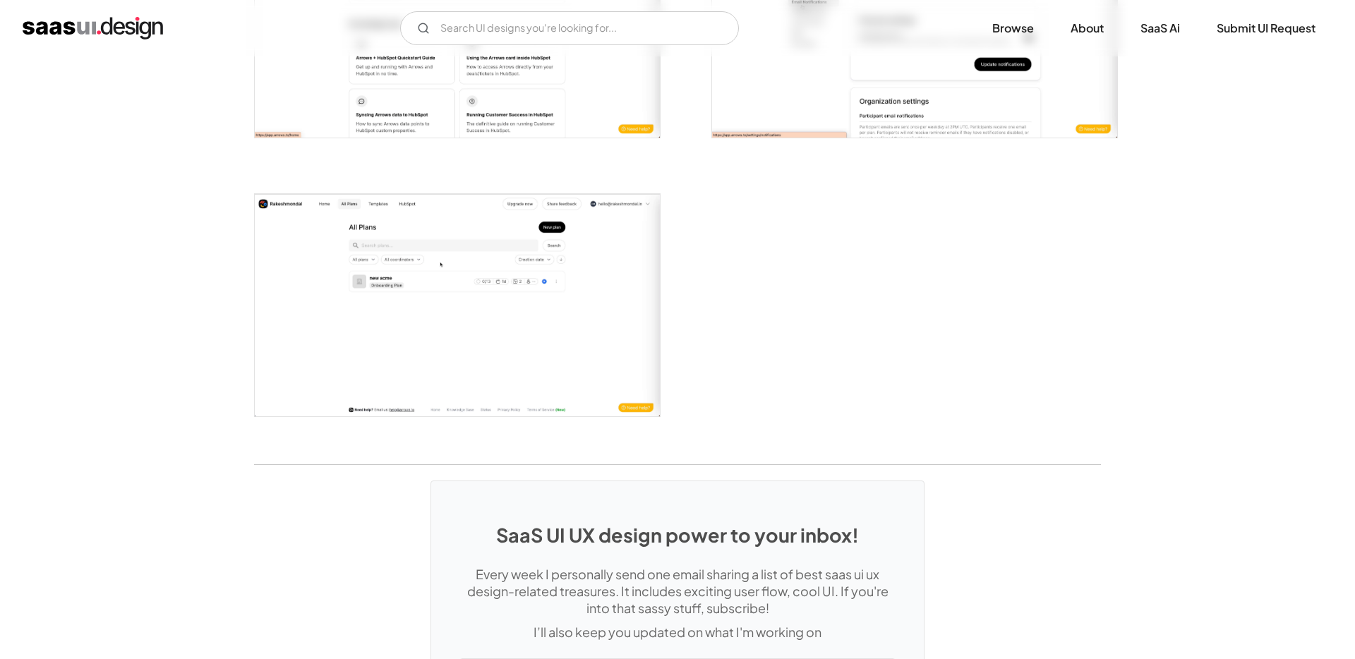
scroll to position [3198, 0]
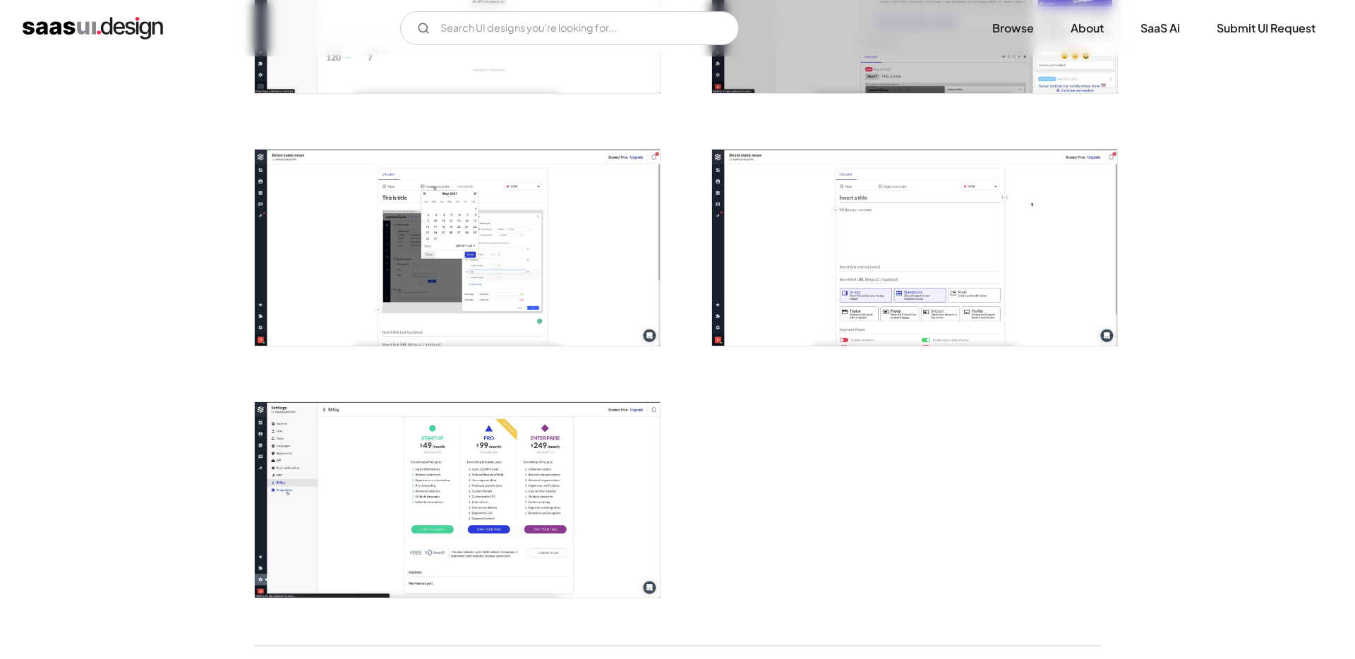
scroll to position [1570, 0]
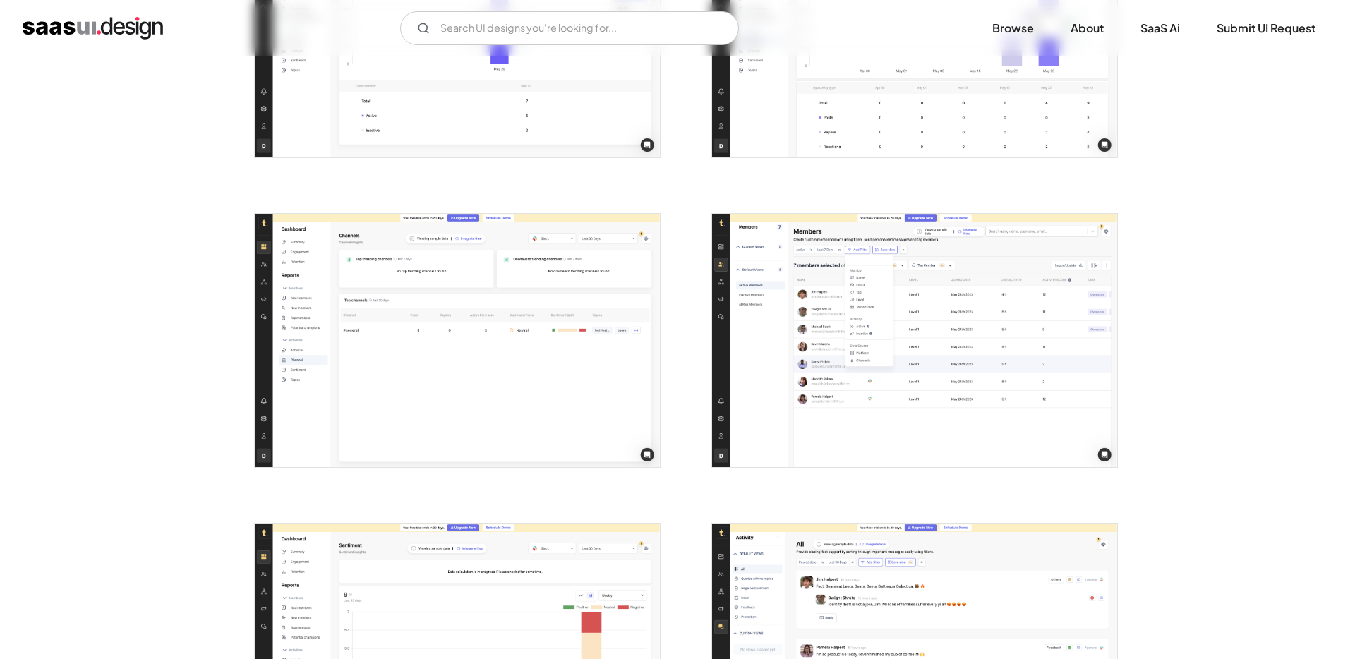
scroll to position [2033, 0]
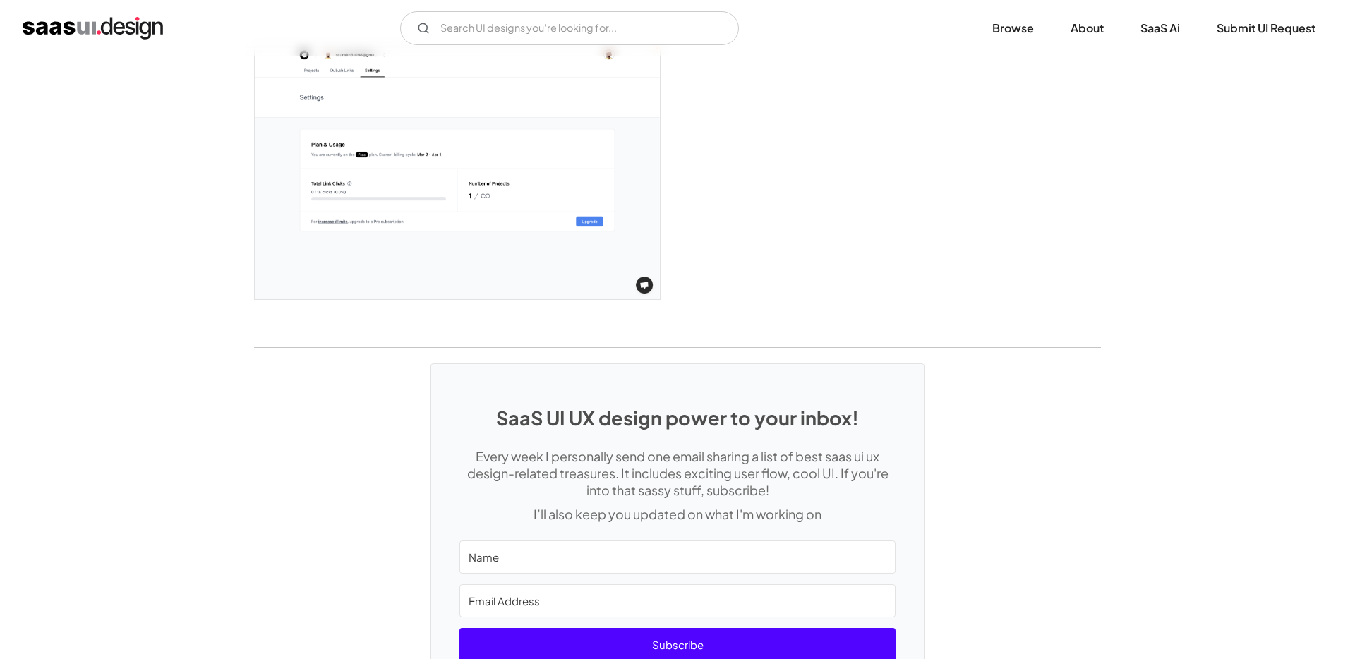
scroll to position [3075, 0]
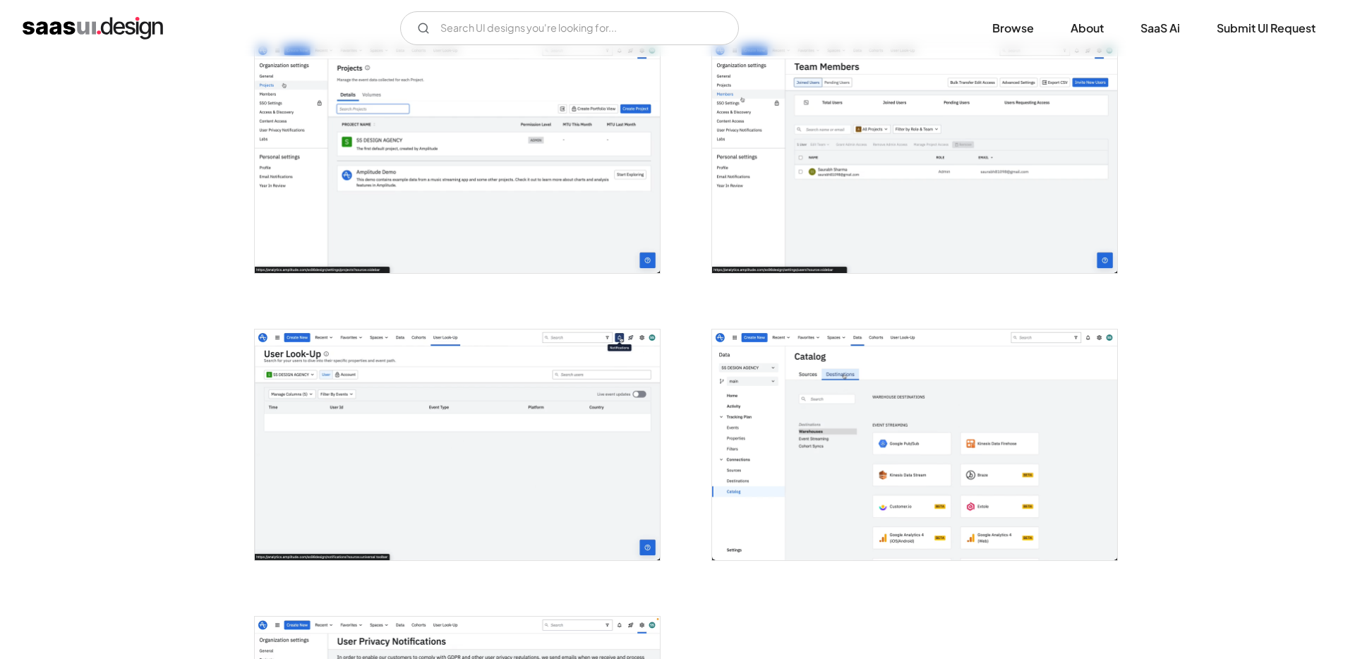
scroll to position [2871, 0]
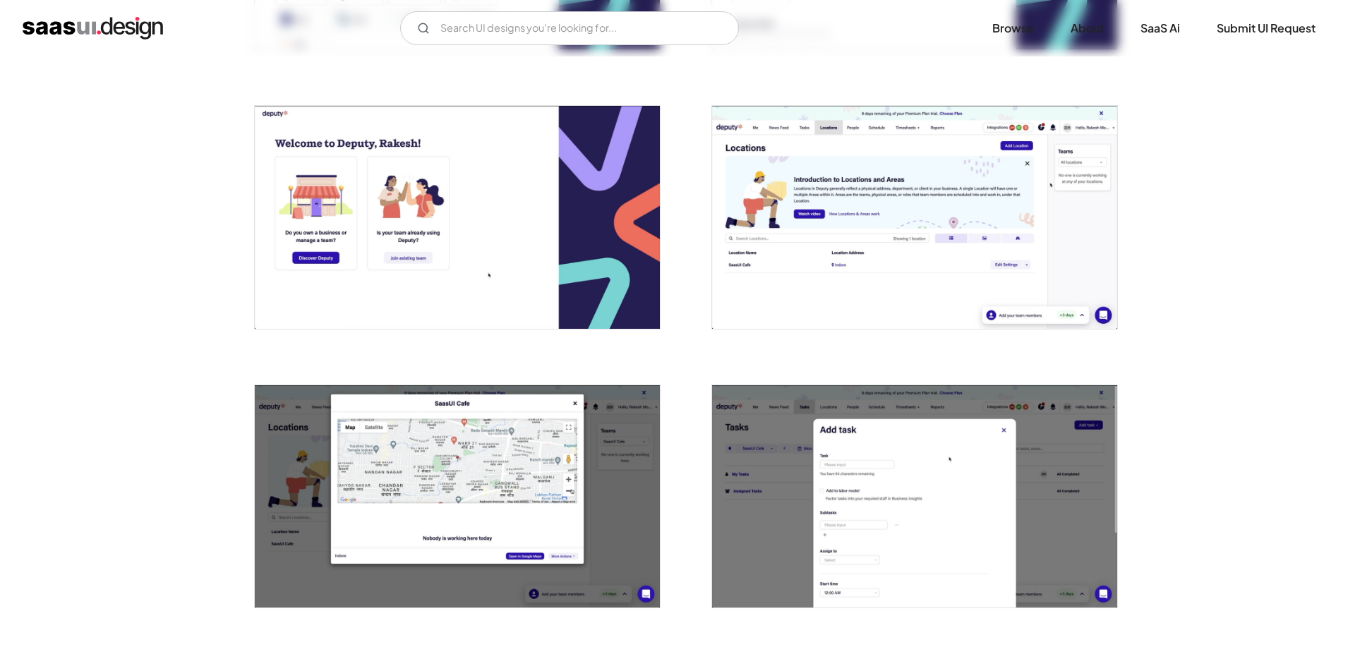
scroll to position [696, 0]
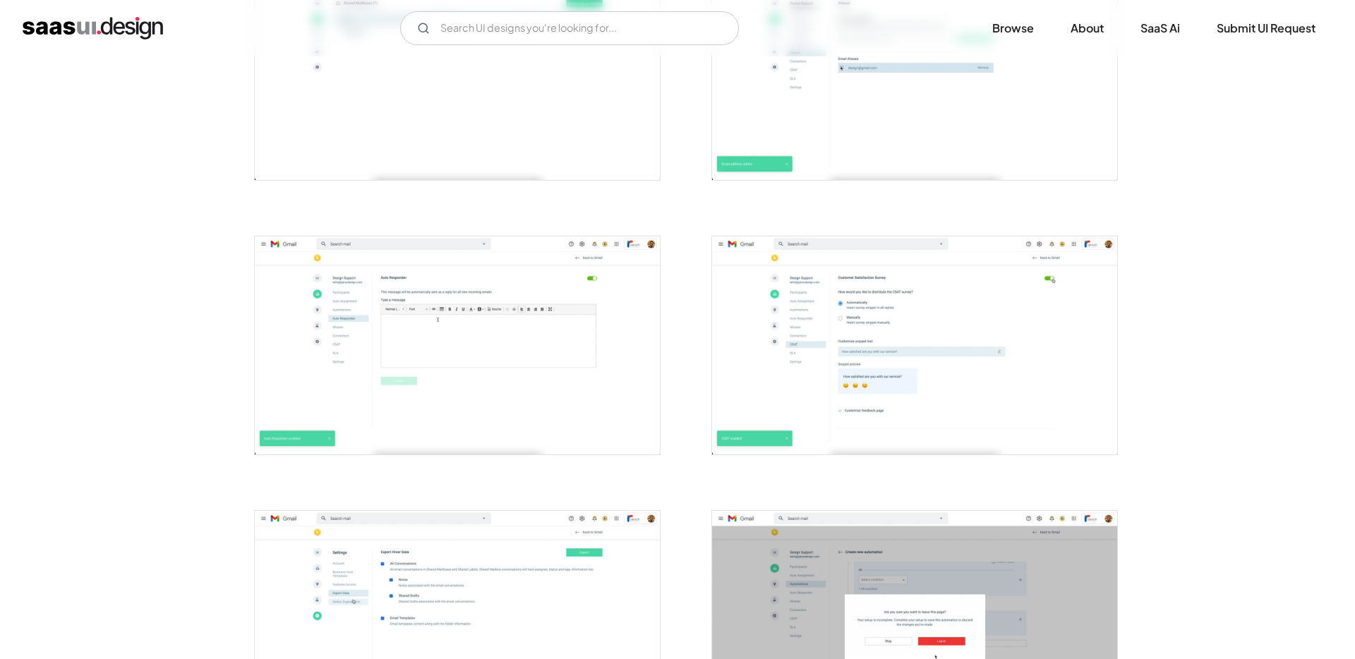
scroll to position [1826, 0]
